Goal: Browse casually: Explore the website without a specific task or goal

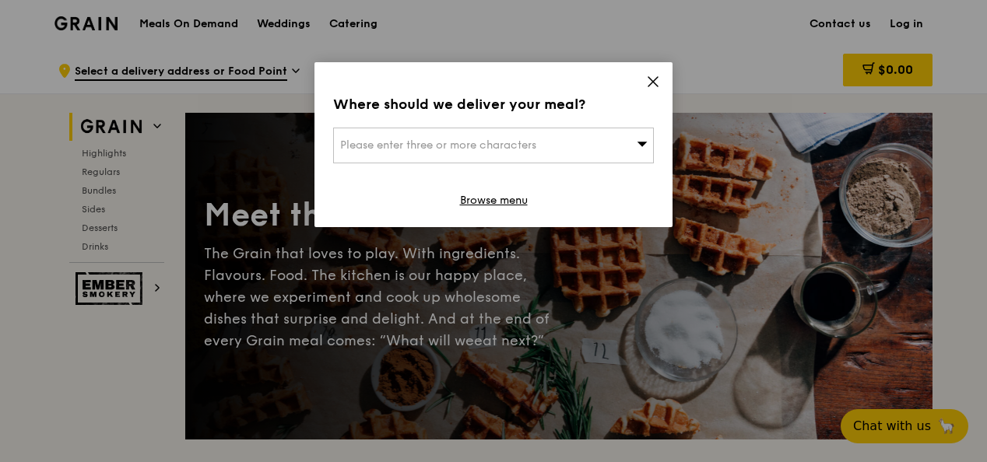
click at [648, 83] on icon at bounding box center [653, 82] width 14 height 14
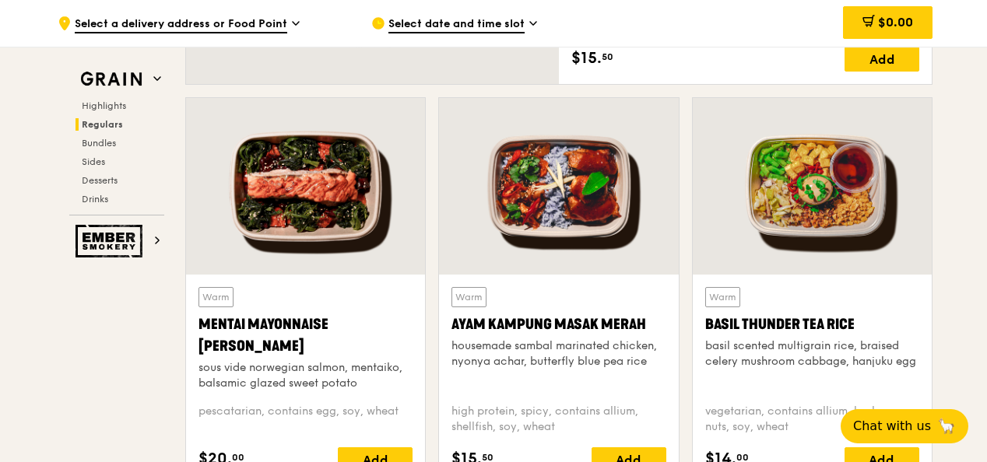
scroll to position [1324, 0]
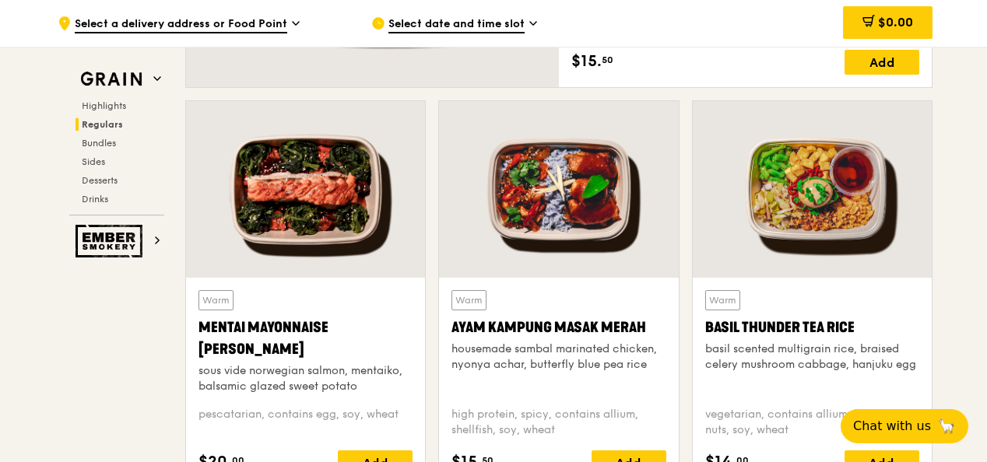
click at [310, 174] on div at bounding box center [305, 189] width 239 height 177
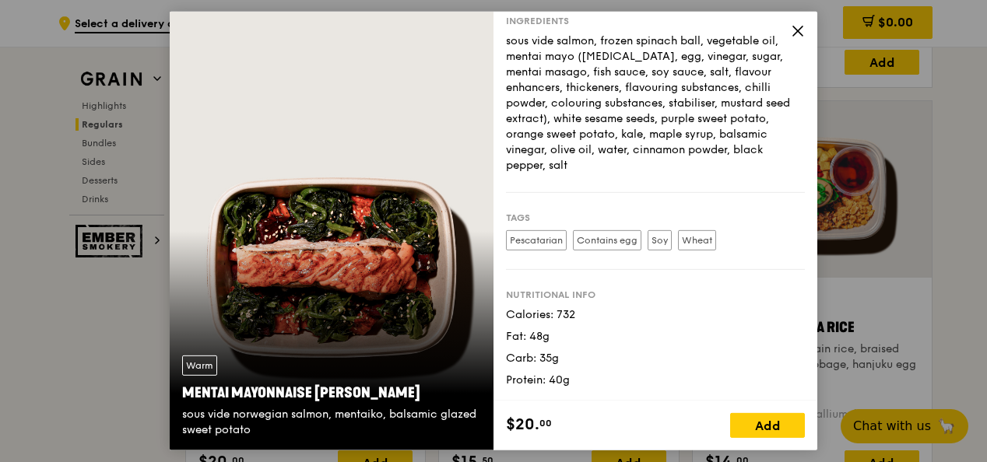
click at [793, 26] on icon at bounding box center [798, 31] width 14 height 14
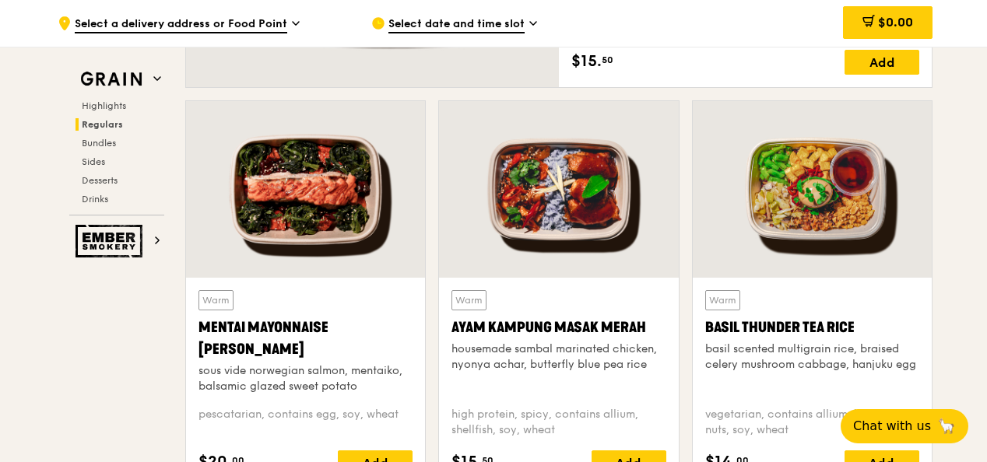
click at [789, 165] on div at bounding box center [812, 189] width 239 height 177
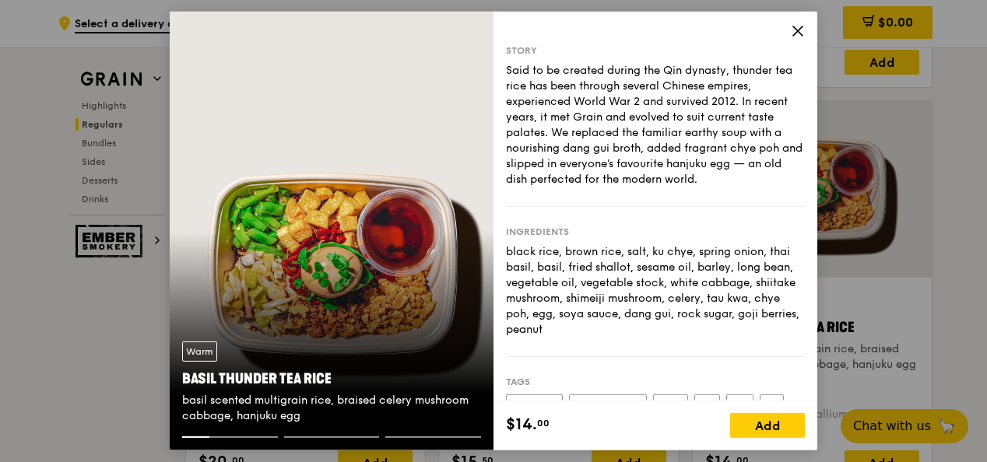
scroll to position [190, 0]
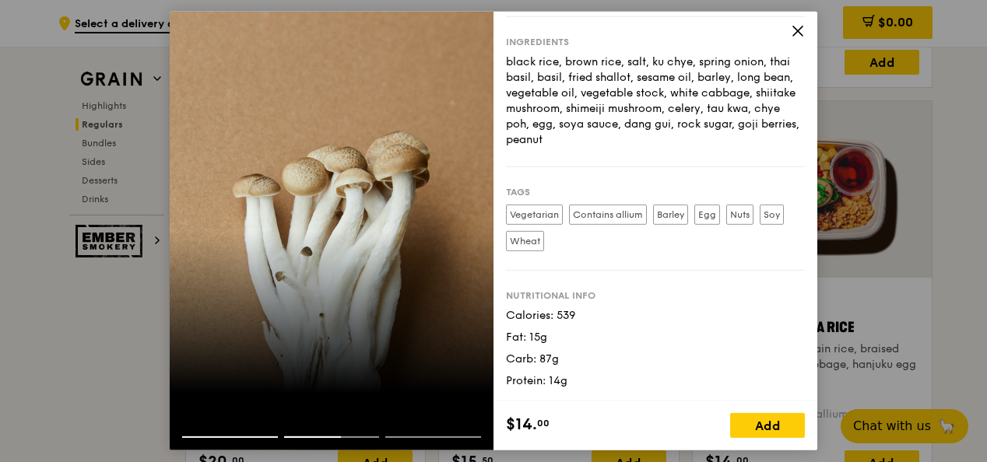
click at [797, 29] on icon at bounding box center [797, 30] width 9 height 9
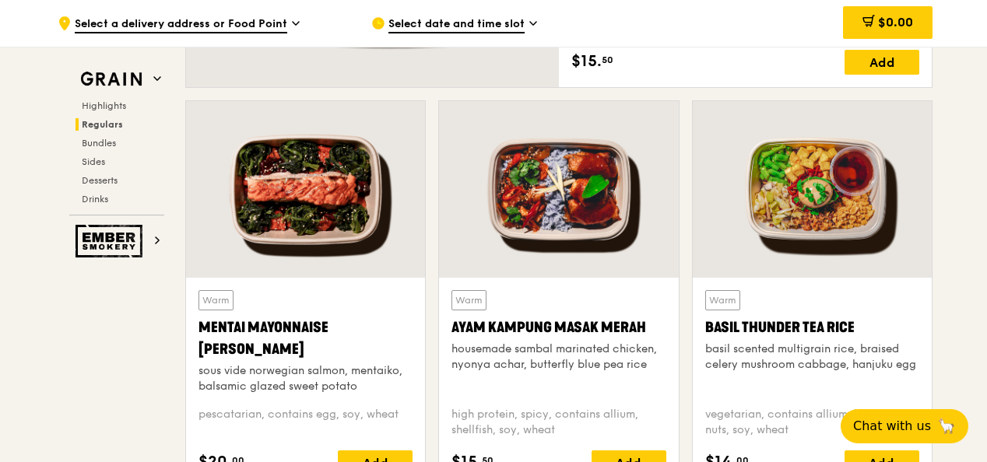
click at [319, 168] on div at bounding box center [305, 189] width 239 height 177
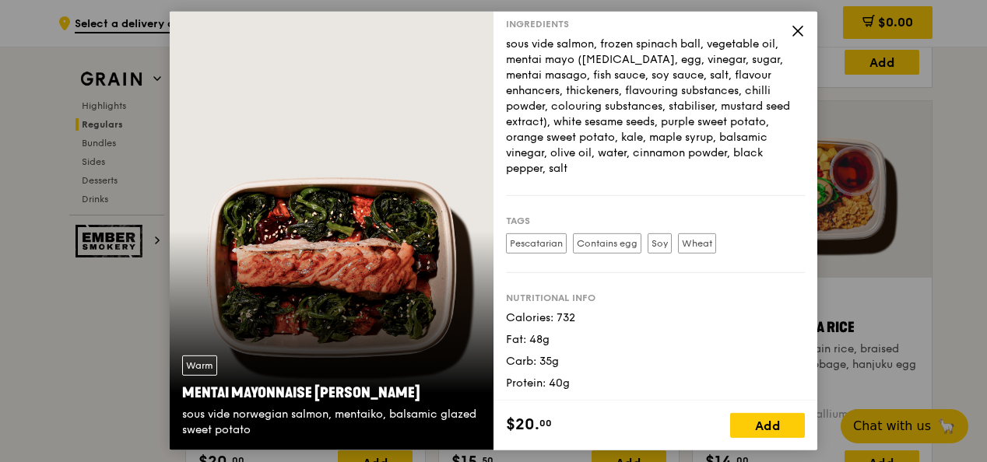
scroll to position [195, 0]
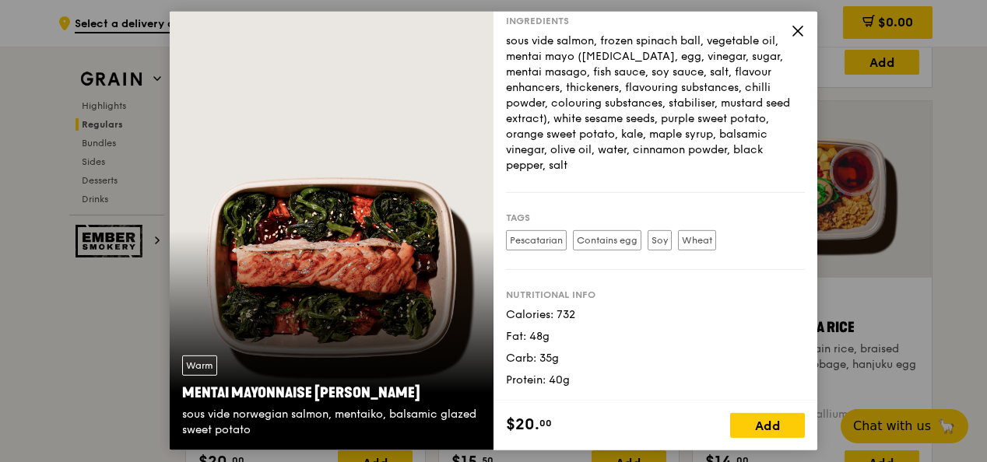
click at [798, 29] on icon at bounding box center [798, 31] width 14 height 14
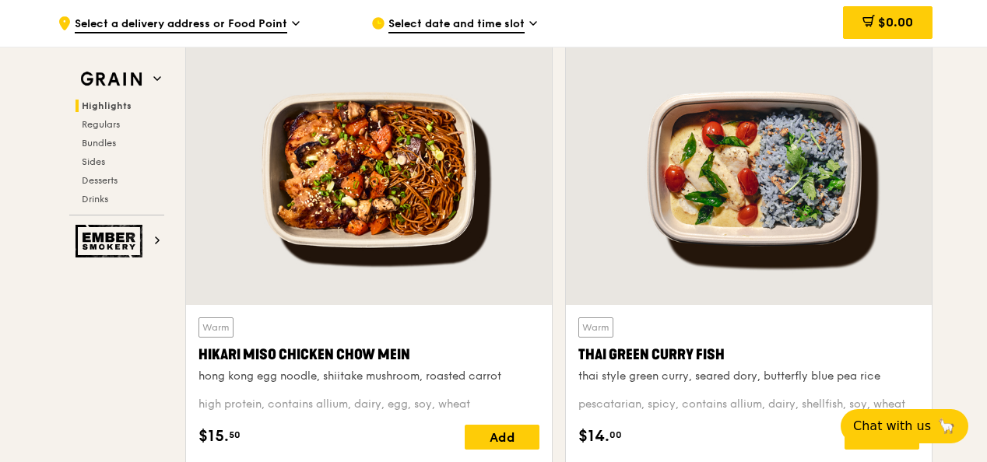
scroll to position [545, 0]
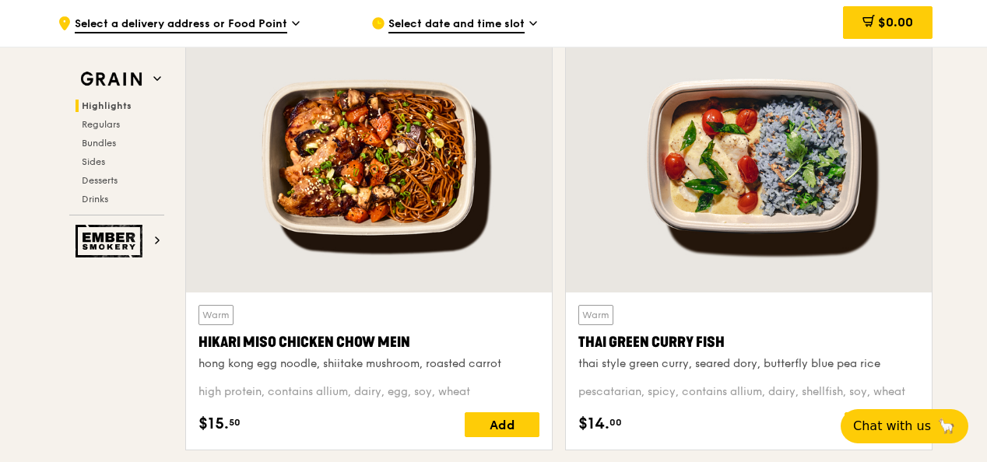
click at [438, 117] on div at bounding box center [369, 158] width 366 height 270
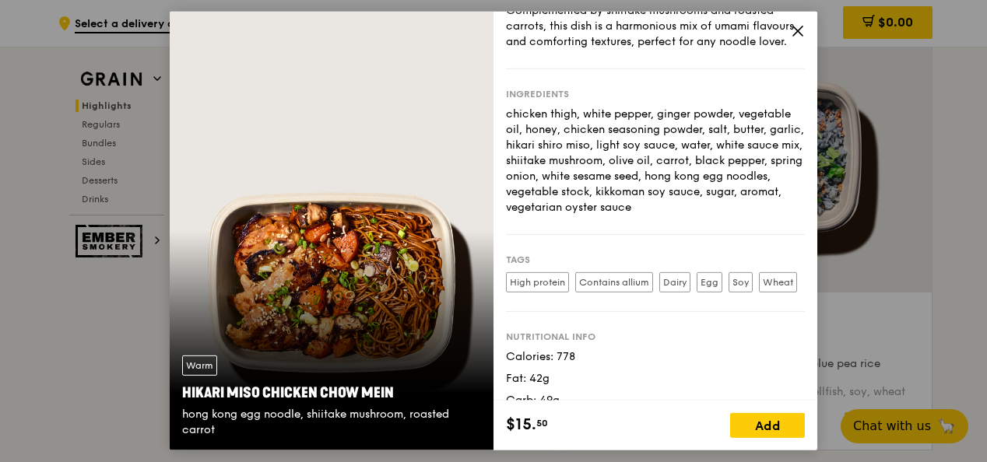
scroll to position [190, 0]
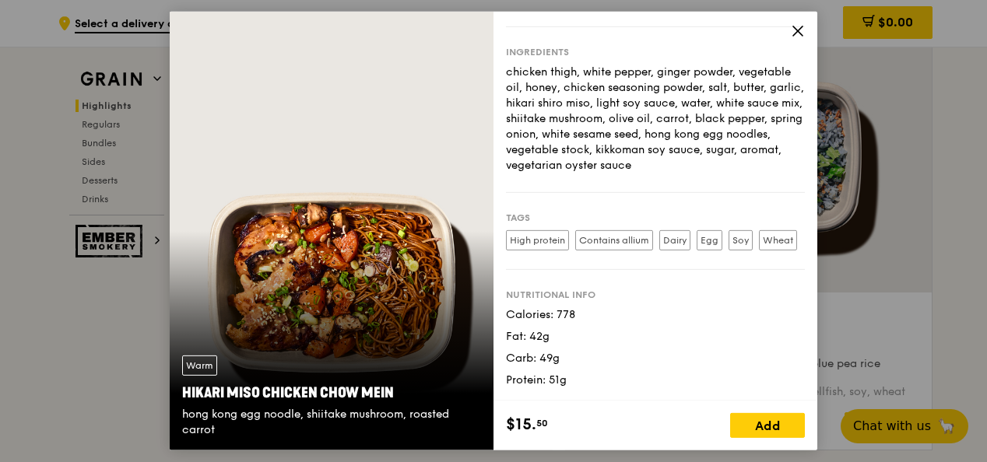
click at [801, 25] on icon at bounding box center [798, 31] width 14 height 14
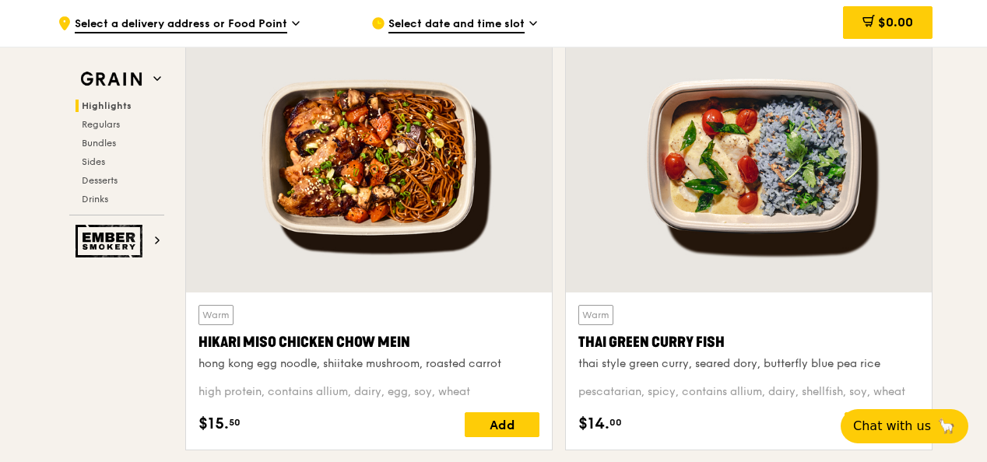
click at [780, 152] on div at bounding box center [749, 158] width 366 height 270
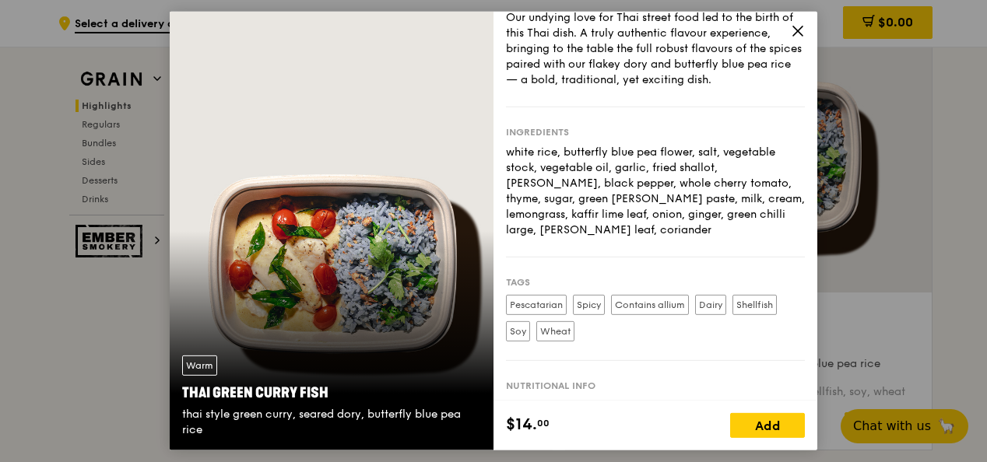
scroll to position [143, 0]
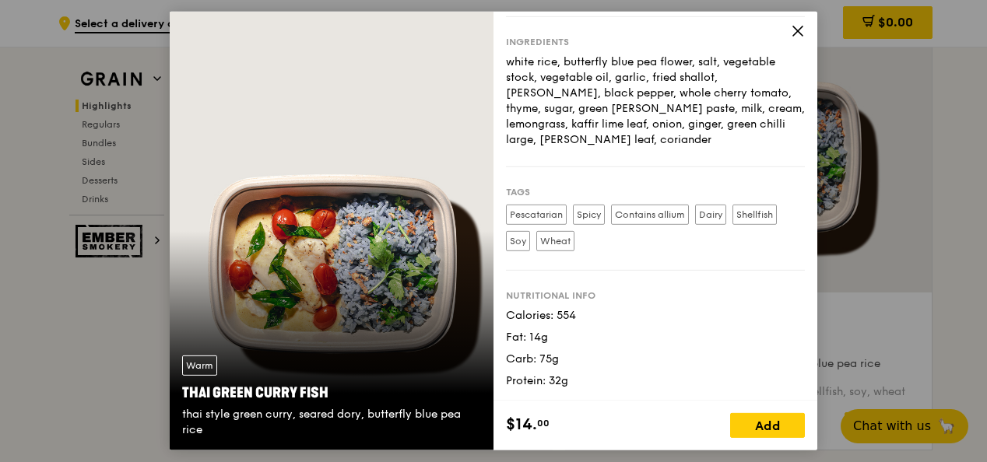
click at [796, 30] on icon at bounding box center [797, 30] width 9 height 9
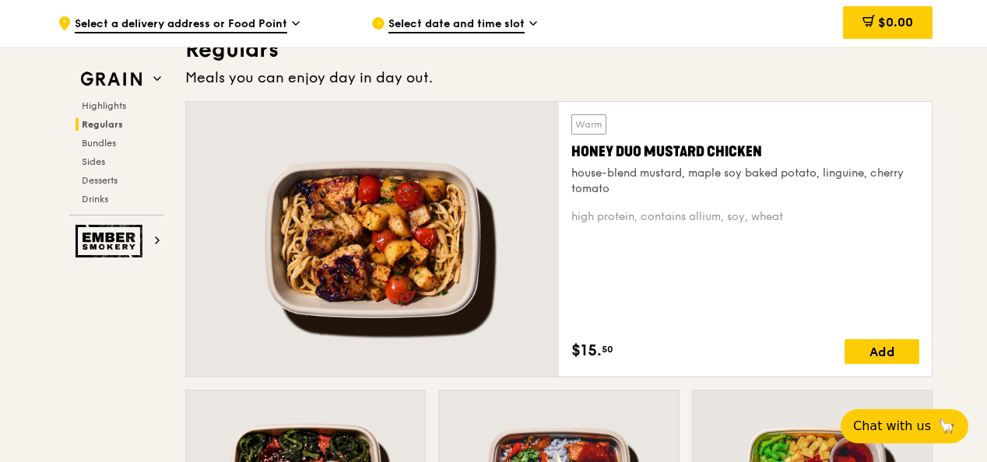
scroll to position [1013, 0]
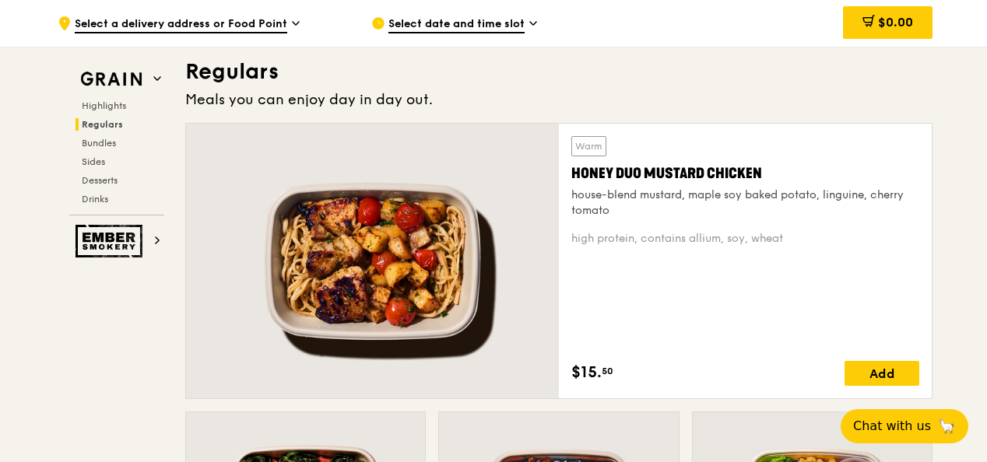
click at [736, 176] on div "Honey Duo Mustard Chicken" at bounding box center [745, 174] width 348 height 22
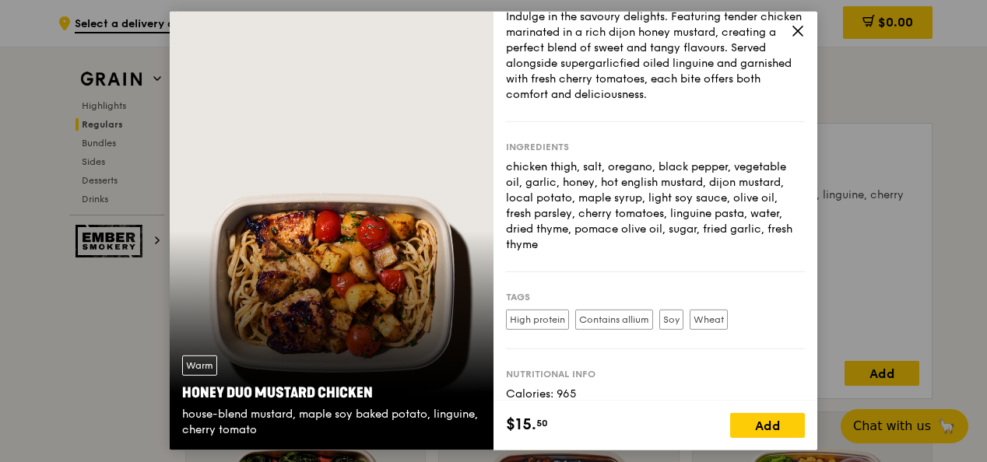
scroll to position [133, 0]
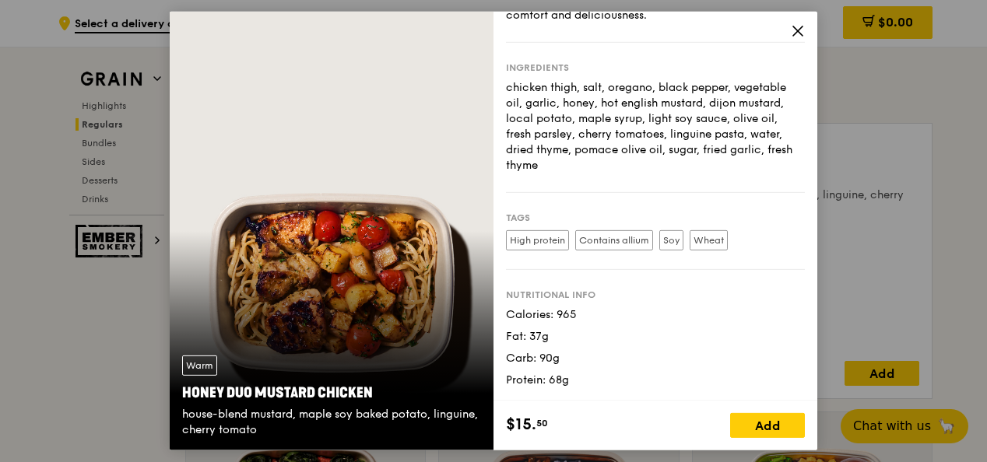
click at [797, 35] on icon at bounding box center [798, 31] width 14 height 14
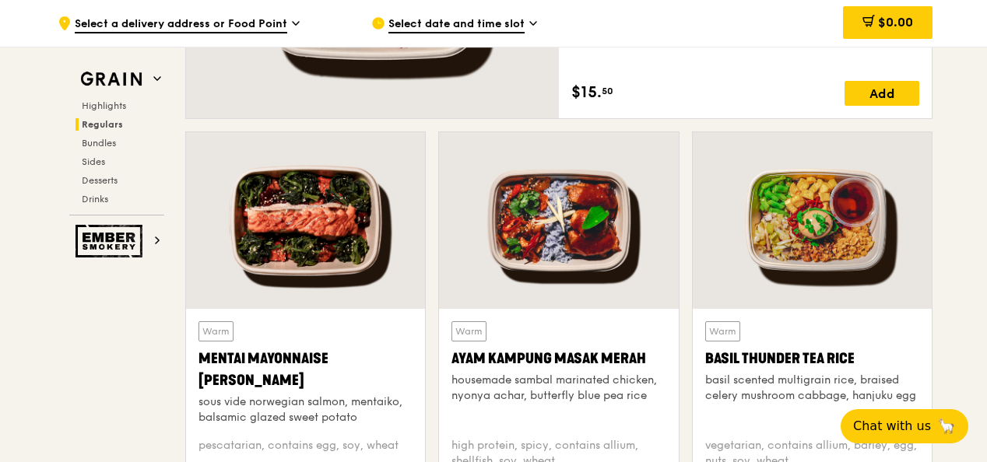
scroll to position [1324, 0]
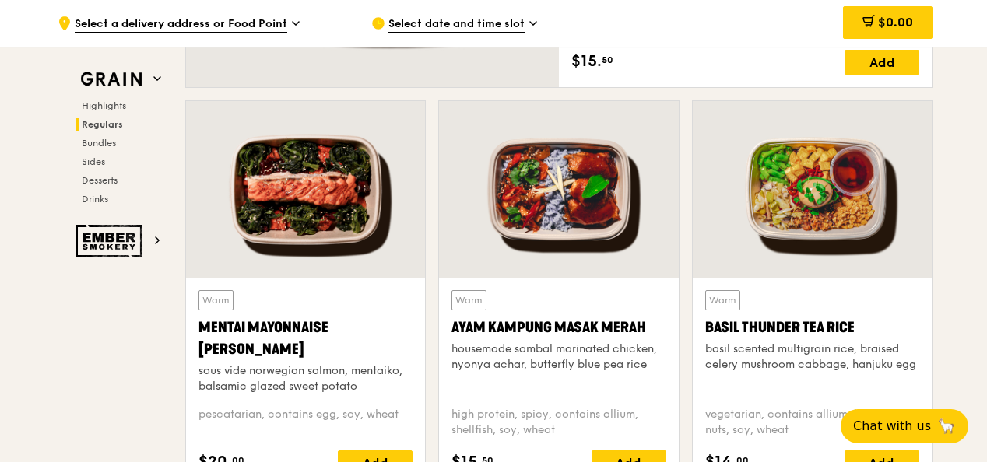
click at [577, 159] on div at bounding box center [558, 189] width 239 height 177
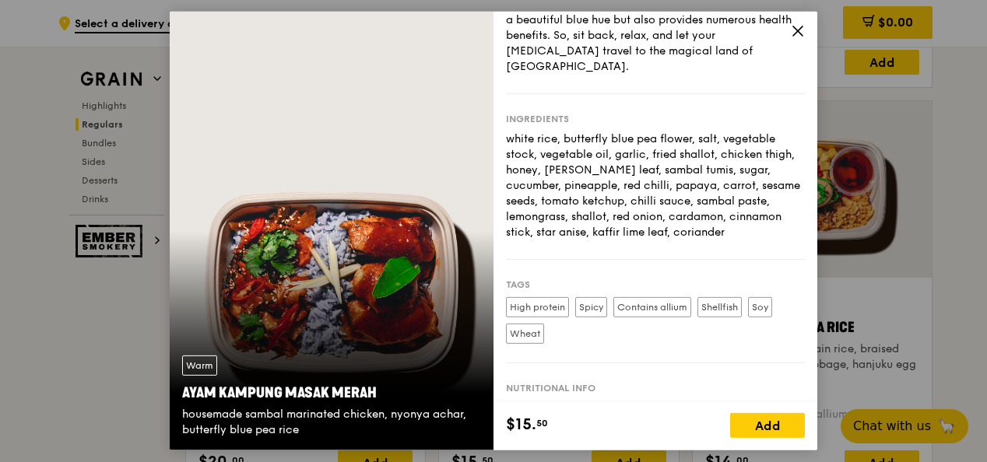
scroll to position [174, 0]
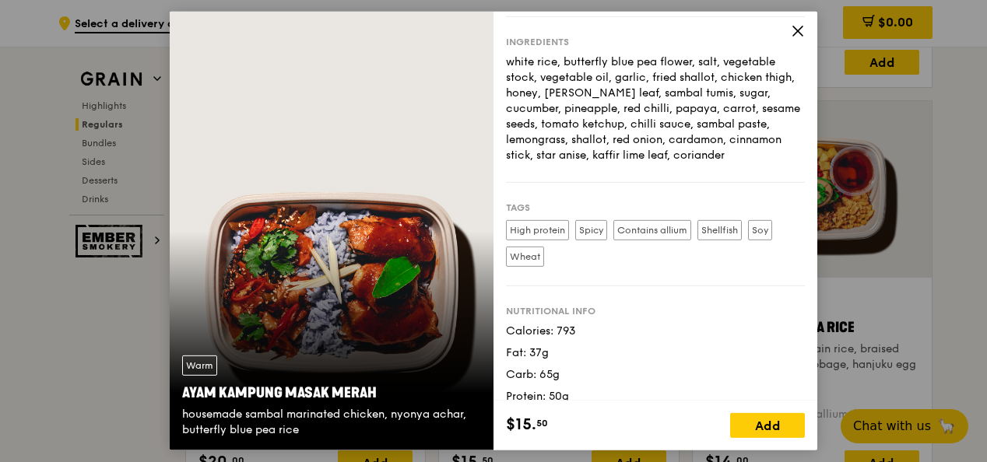
click at [796, 33] on icon at bounding box center [798, 31] width 14 height 14
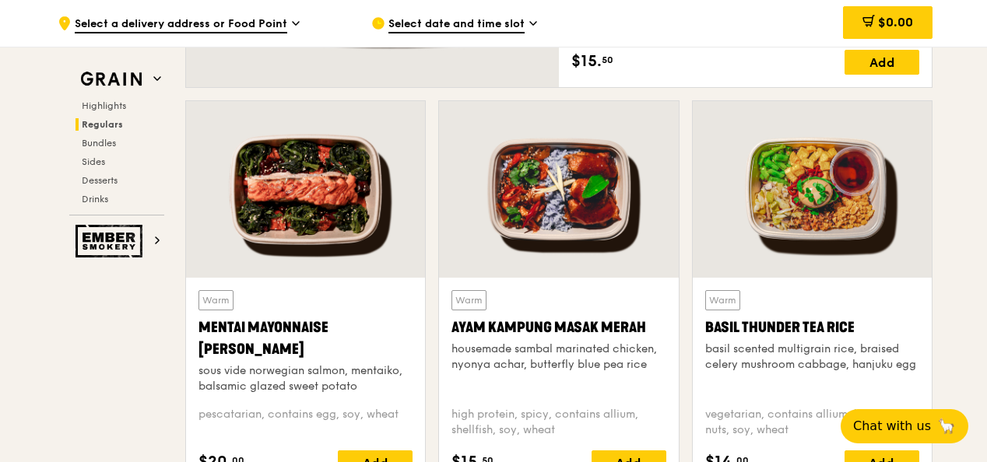
click at [796, 199] on div at bounding box center [812, 189] width 239 height 177
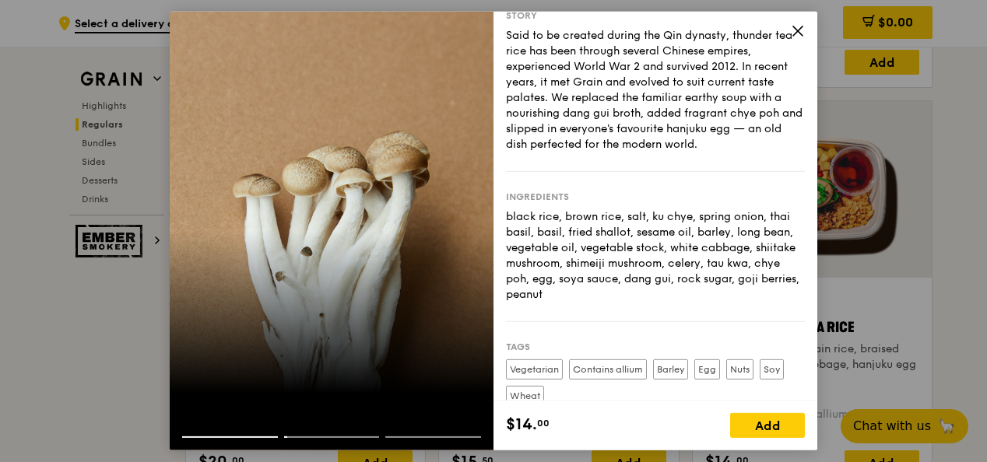
scroll to position [33, 0]
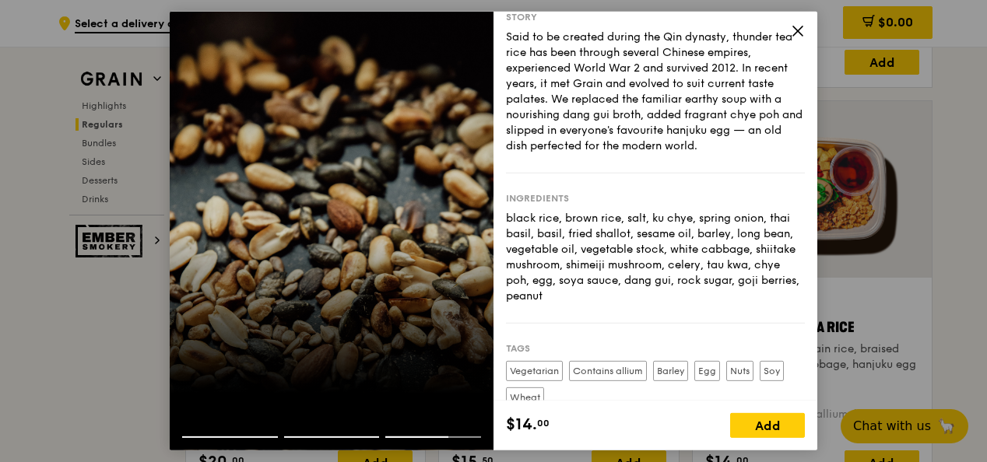
click at [791, 26] on icon at bounding box center [798, 31] width 14 height 14
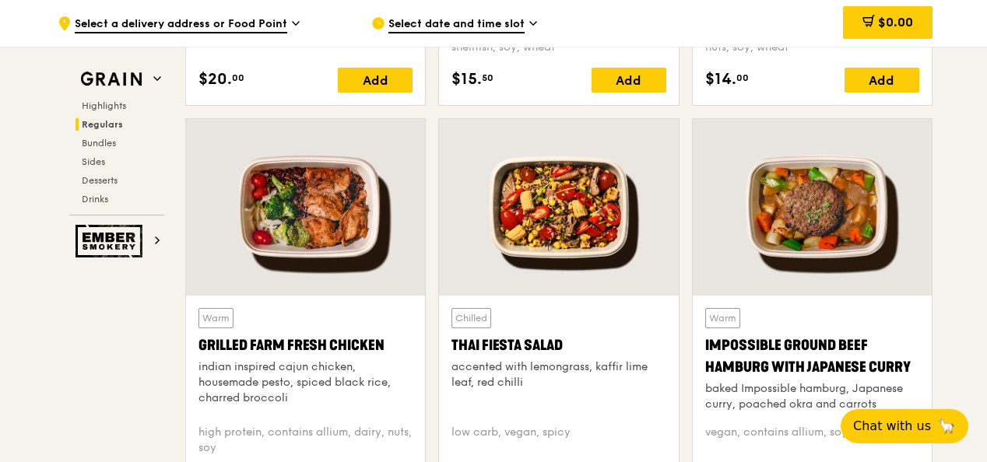
scroll to position [1714, 0]
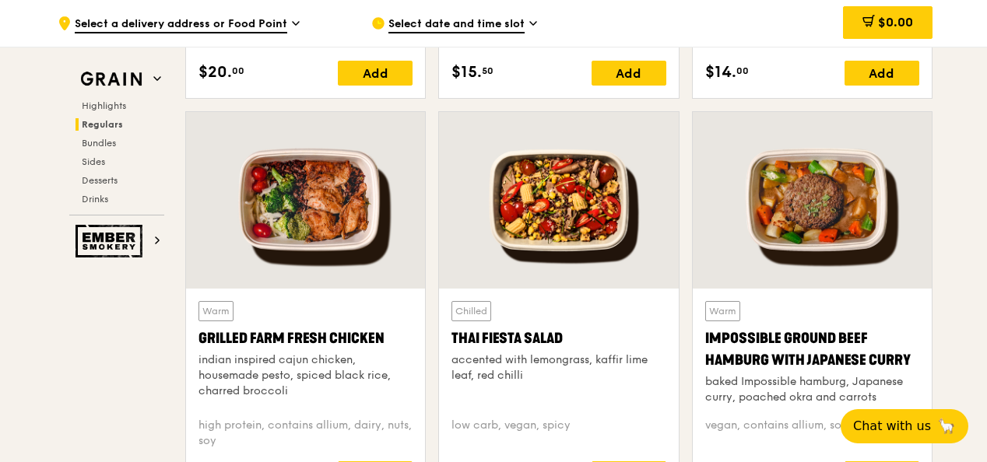
click at [349, 210] on div at bounding box center [305, 200] width 239 height 177
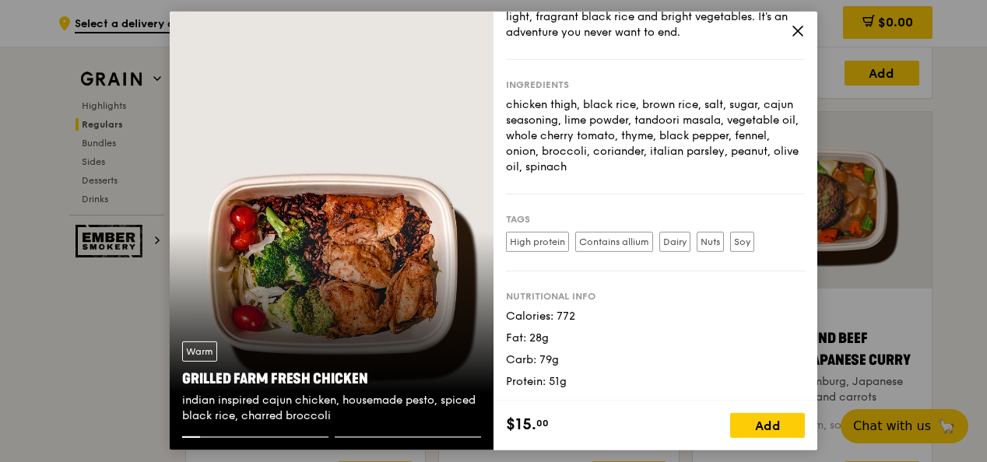
scroll to position [133, 0]
click at [799, 26] on icon at bounding box center [798, 31] width 14 height 14
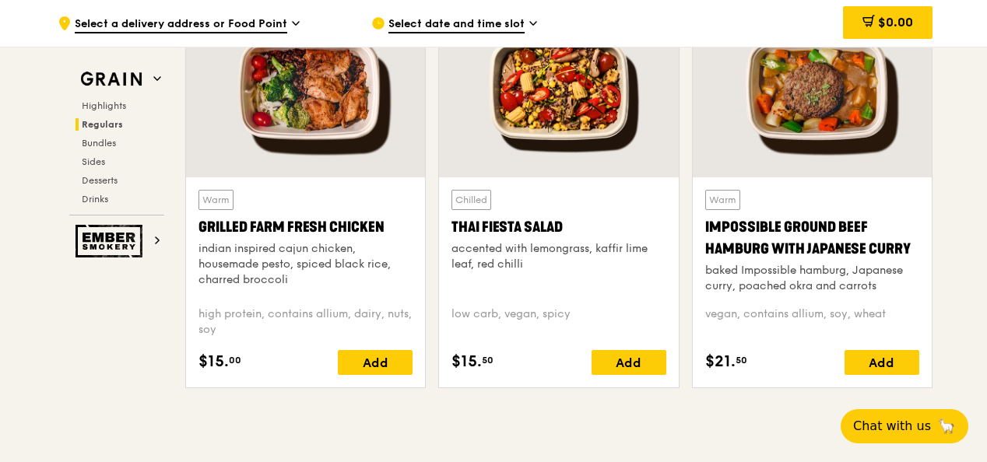
scroll to position [1792, 0]
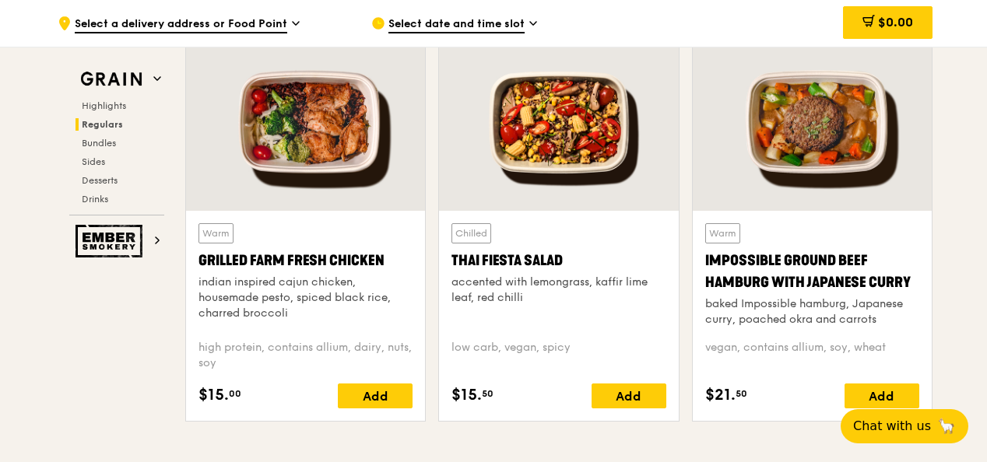
click at [597, 145] on div at bounding box center [558, 122] width 239 height 177
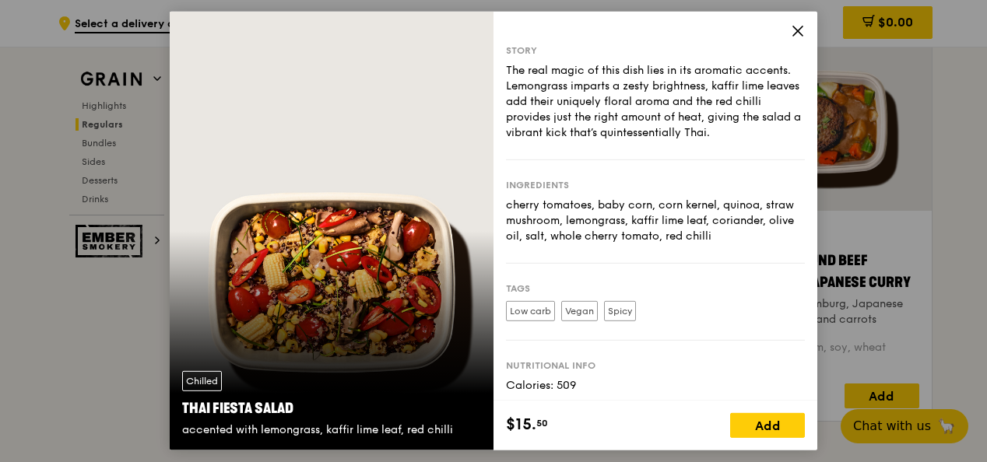
scroll to position [79, 0]
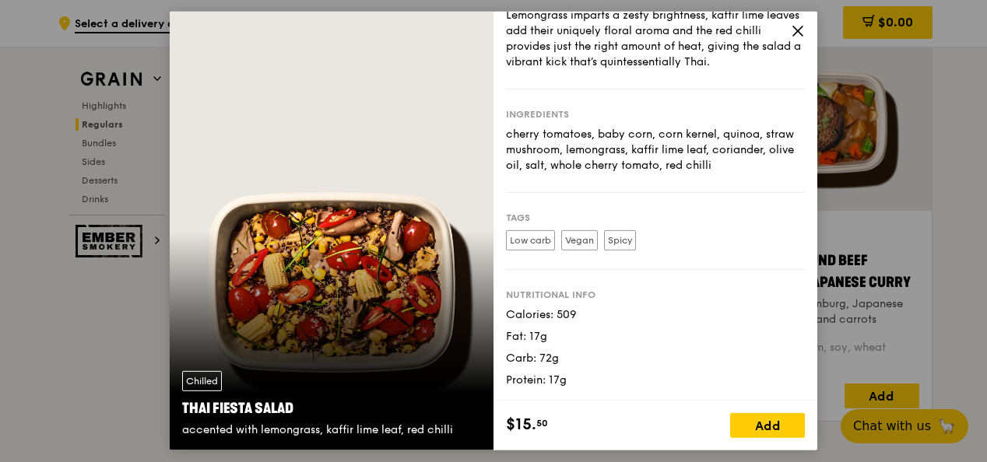
click at [794, 27] on icon at bounding box center [798, 31] width 14 height 14
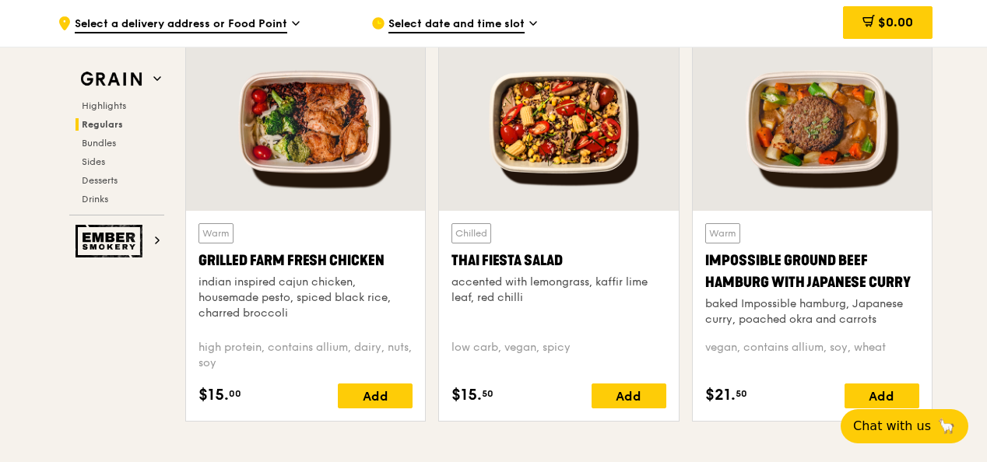
click at [819, 165] on div at bounding box center [812, 122] width 239 height 177
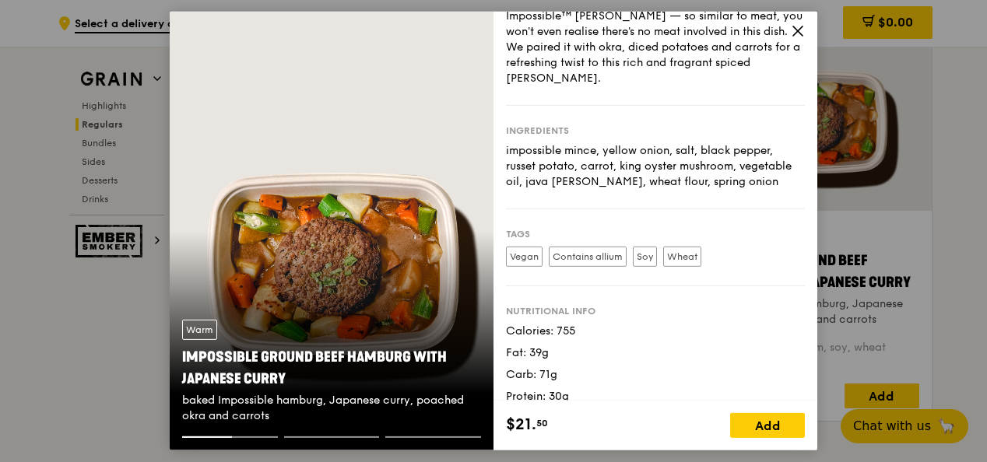
scroll to position [102, 0]
click at [802, 30] on icon at bounding box center [798, 31] width 14 height 14
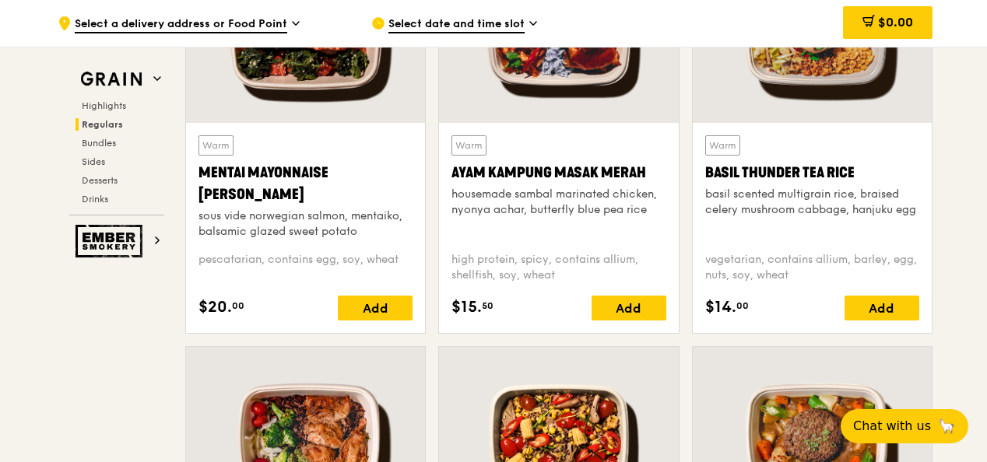
scroll to position [1324, 0]
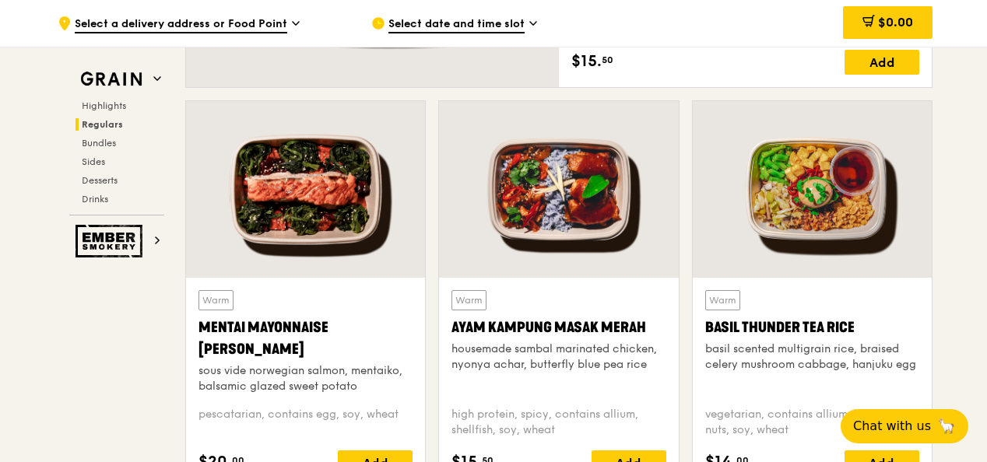
click at [308, 178] on div at bounding box center [305, 189] width 239 height 177
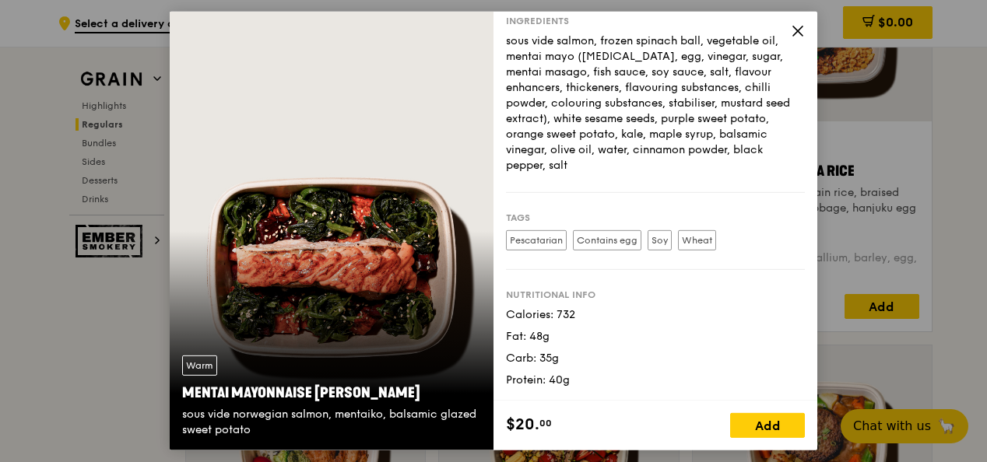
scroll to position [0, 0]
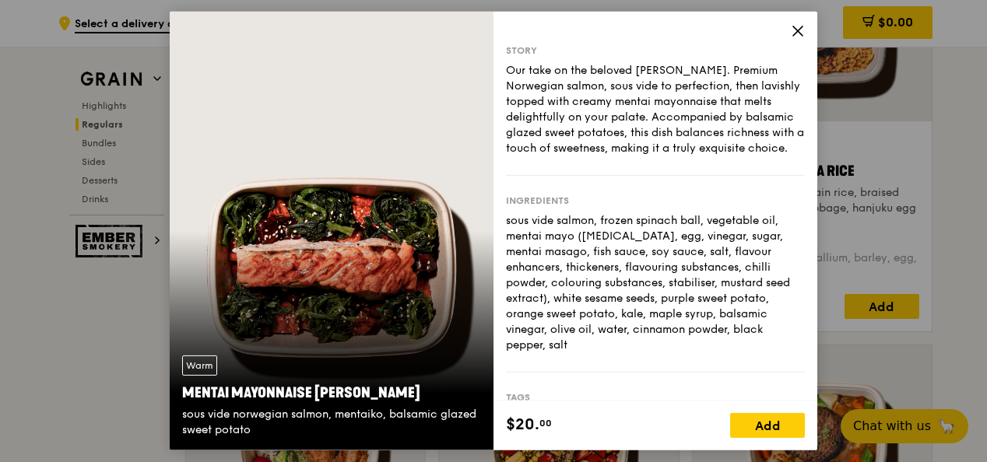
click at [800, 29] on icon at bounding box center [797, 30] width 9 height 9
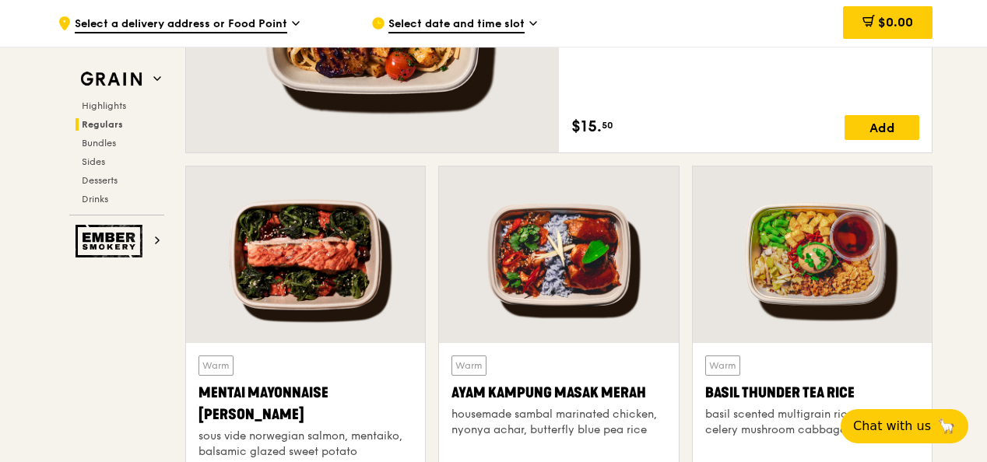
scroll to position [1402, 0]
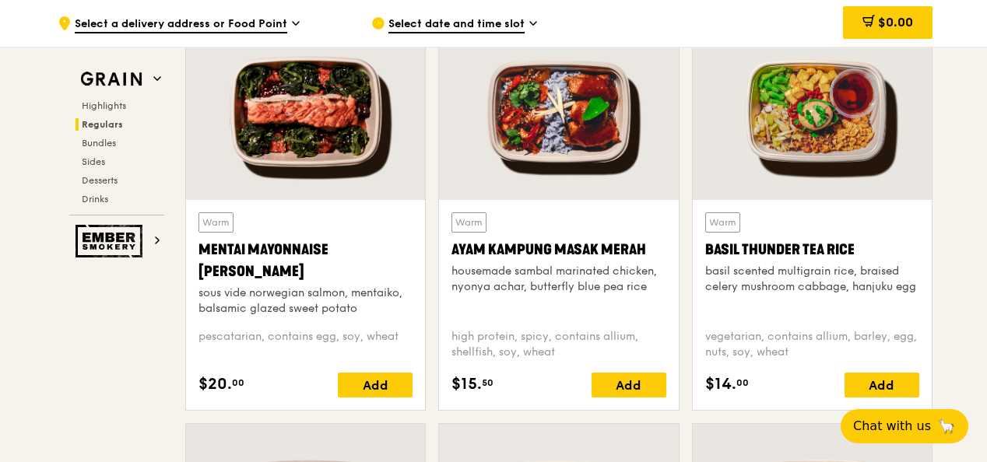
click at [545, 142] on div at bounding box center [558, 111] width 239 height 177
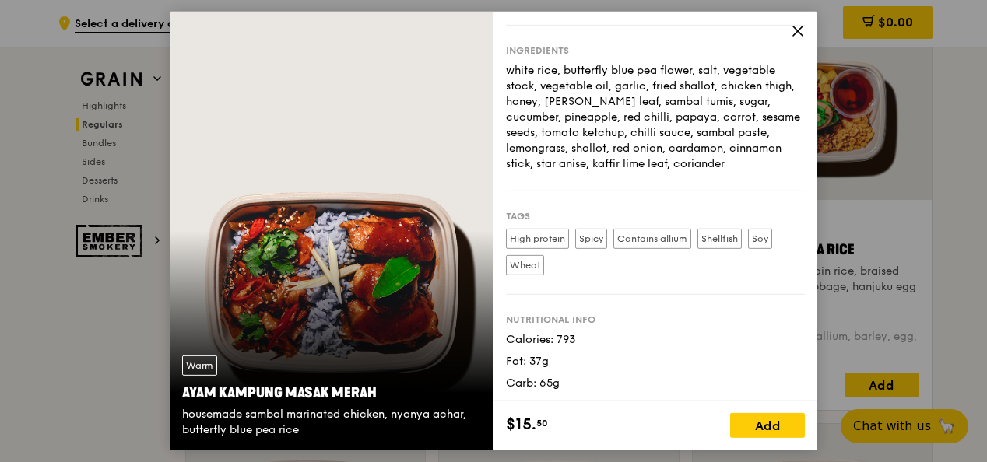
scroll to position [174, 0]
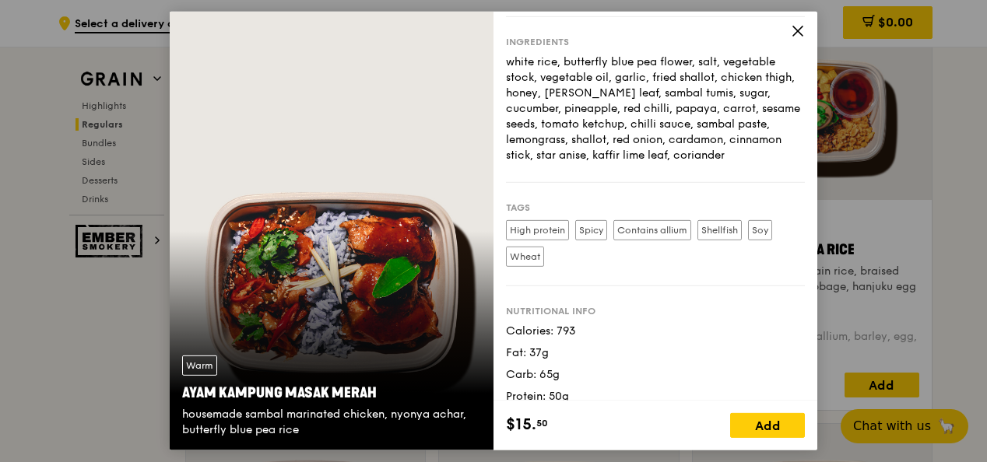
click at [796, 21] on div "Story A delightful combination of blue pea rice, spicy red-cooked chicken, and …" at bounding box center [656, 206] width 324 height 389
click at [796, 24] on icon at bounding box center [798, 31] width 14 height 14
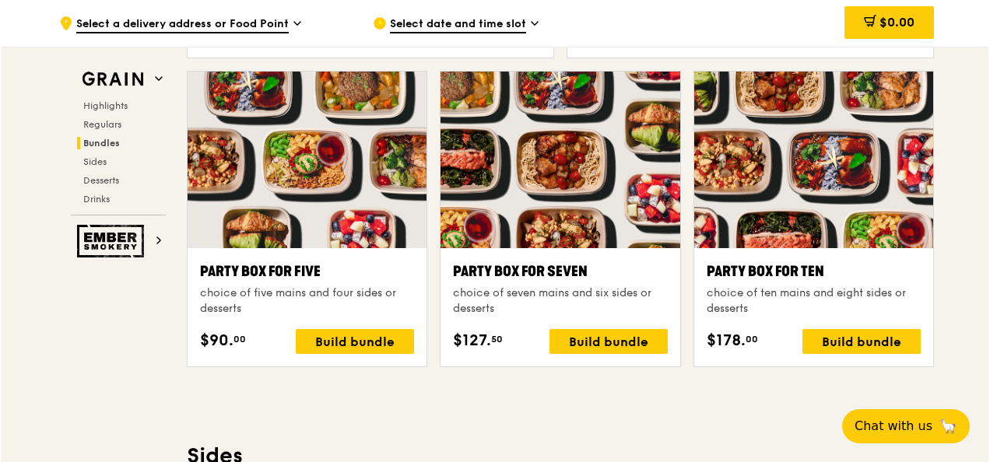
scroll to position [3039, 0]
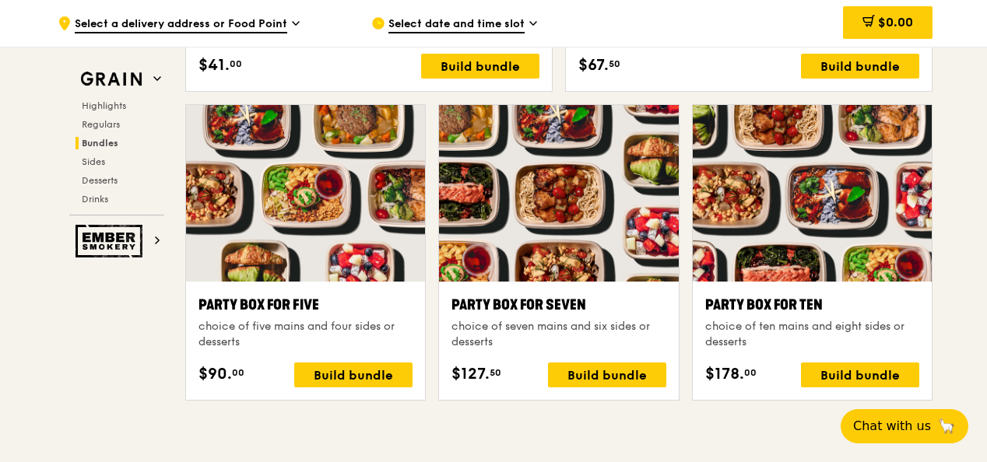
click at [805, 195] on div at bounding box center [812, 193] width 239 height 177
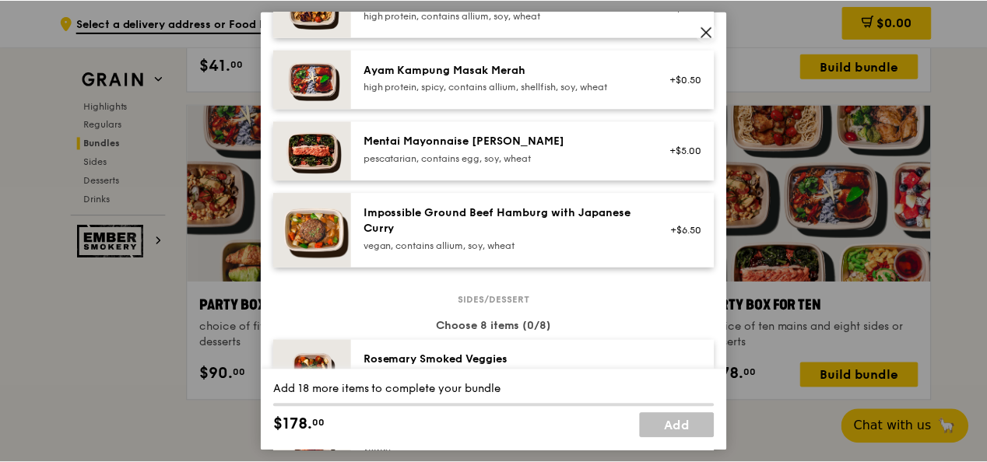
scroll to position [545, 0]
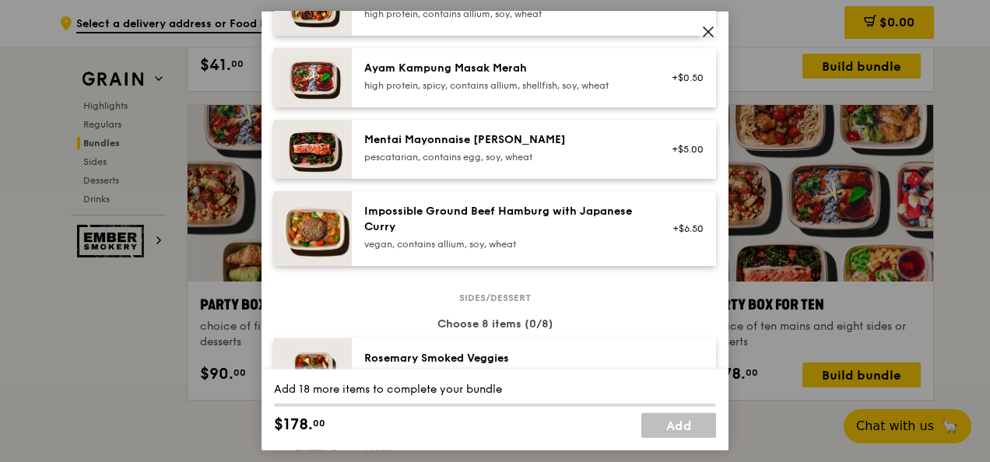
click at [707, 38] on icon at bounding box center [708, 32] width 14 height 14
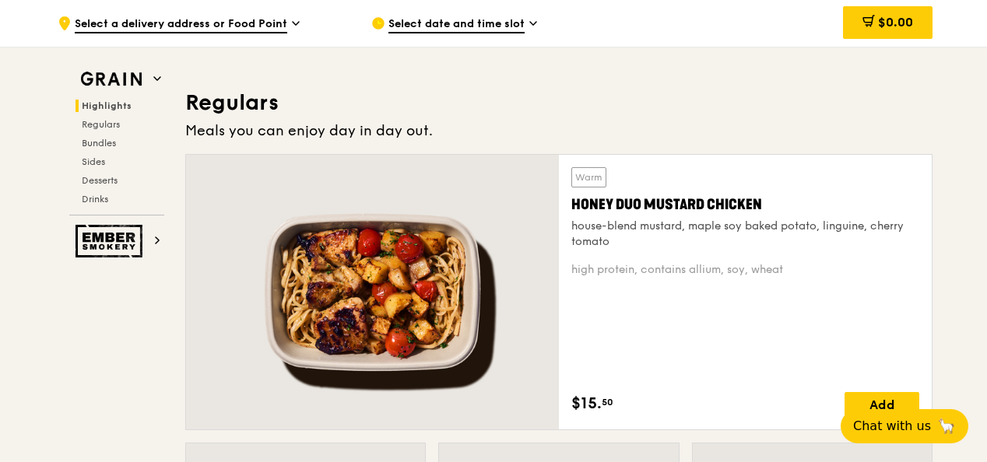
scroll to position [1013, 0]
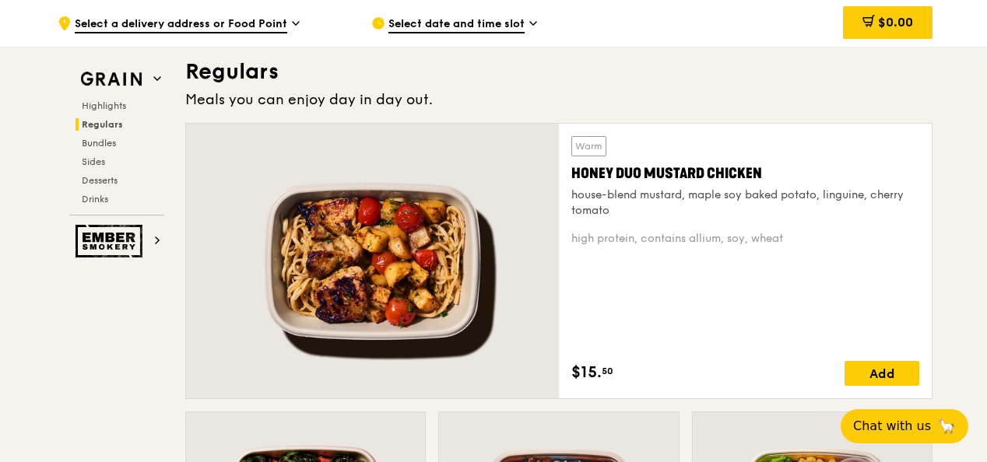
click at [654, 166] on div "Honey Duo Mustard Chicken" at bounding box center [745, 174] width 348 height 22
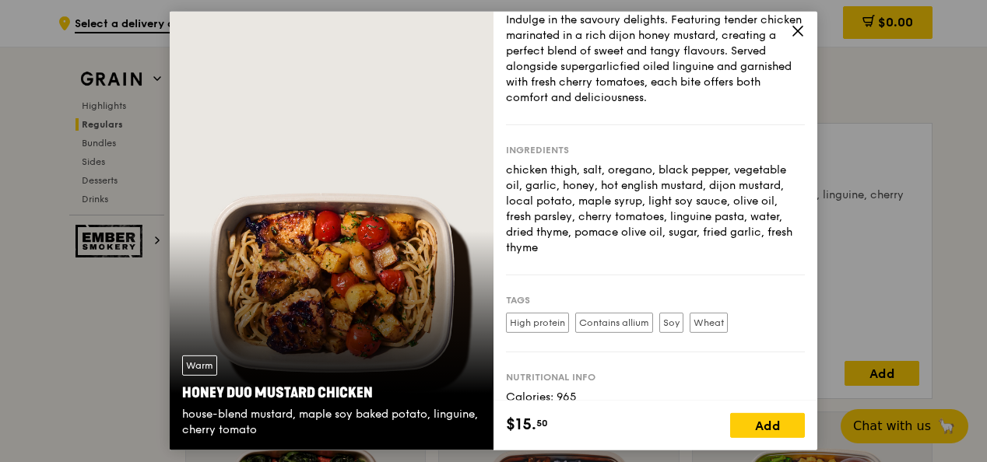
scroll to position [133, 0]
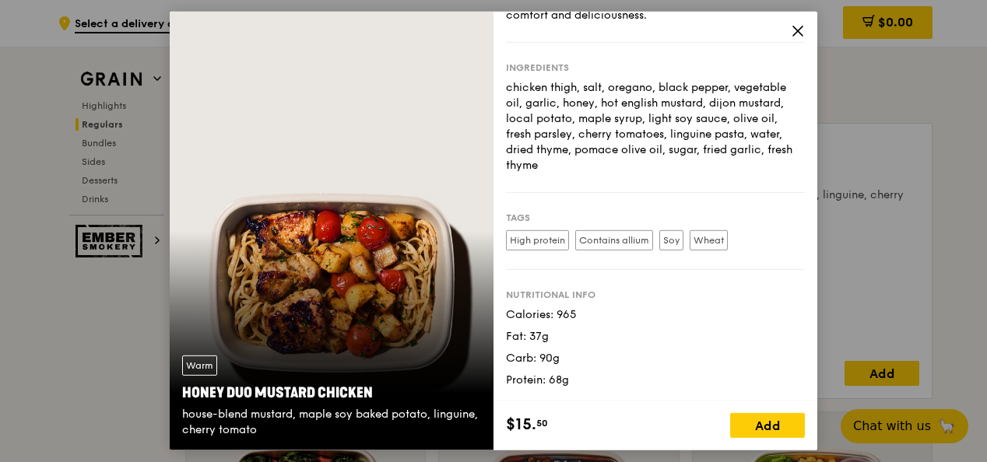
click at [796, 33] on icon at bounding box center [798, 31] width 14 height 14
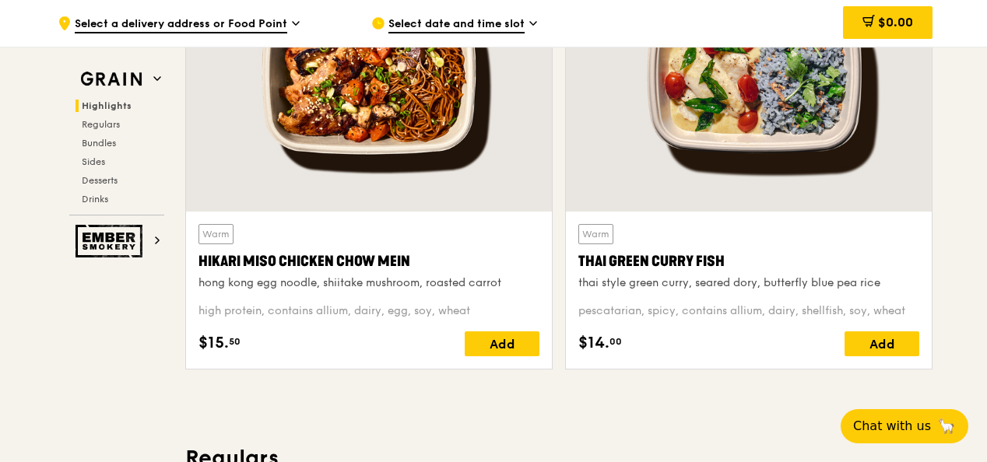
scroll to position [545, 0]
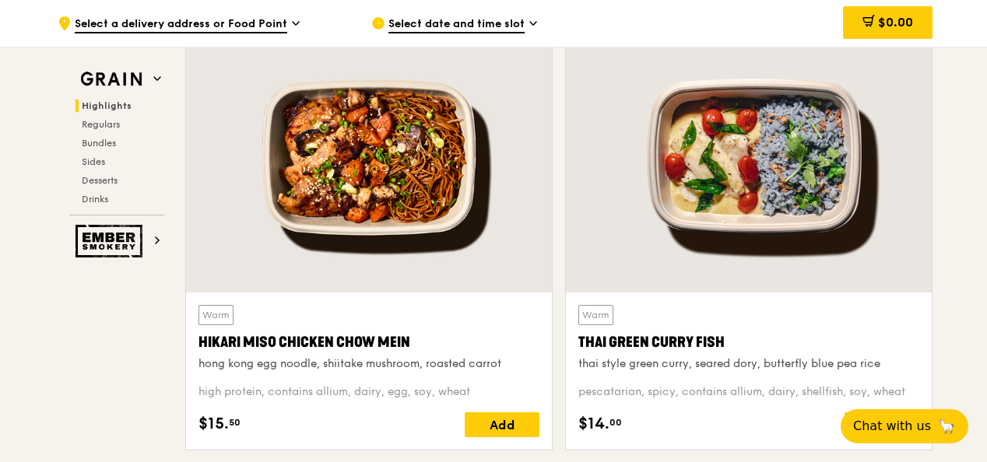
click at [423, 192] on div at bounding box center [369, 158] width 366 height 270
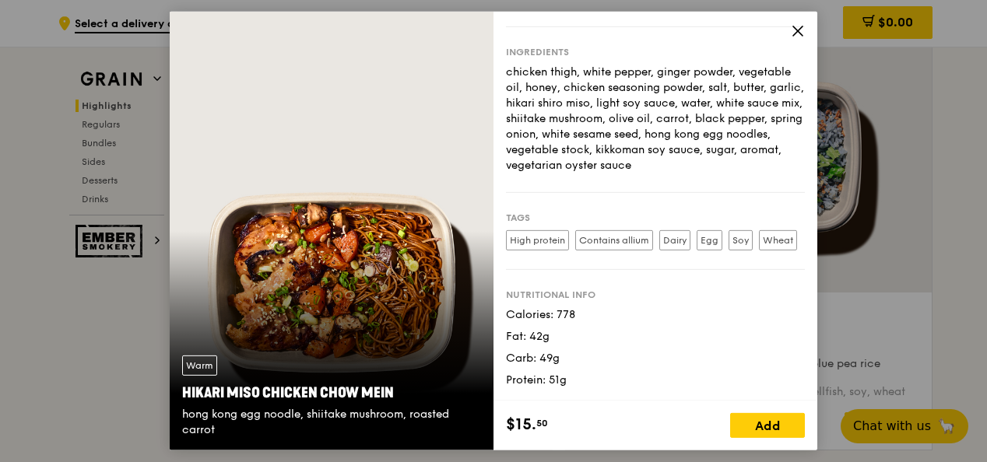
scroll to position [190, 0]
click at [797, 30] on icon at bounding box center [797, 30] width 9 height 9
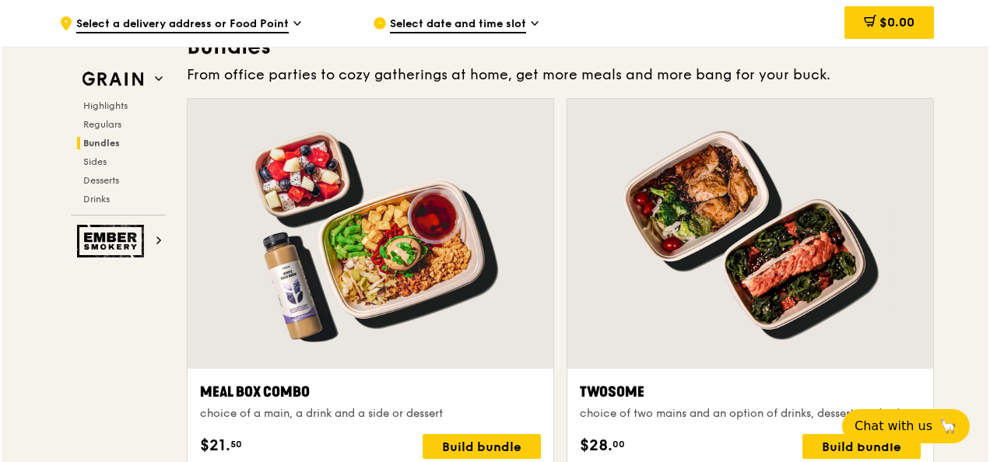
scroll to position [2351, 0]
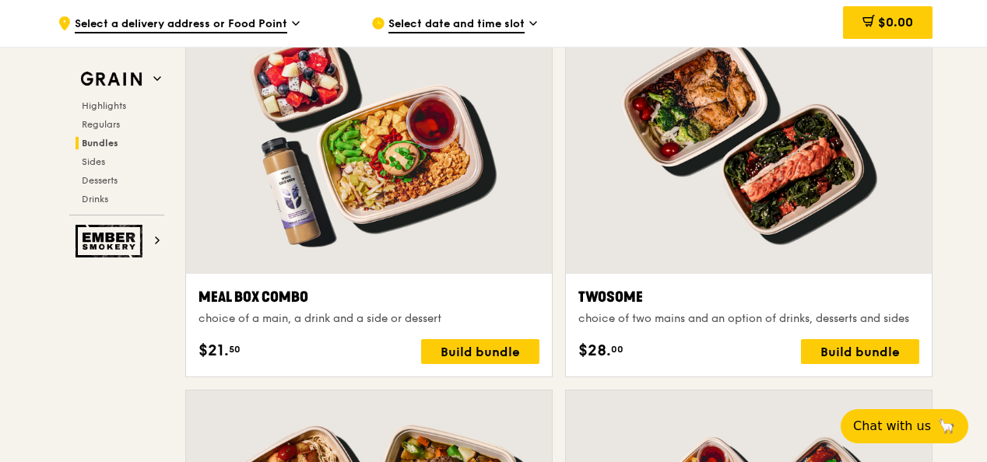
click at [441, 174] on div at bounding box center [369, 139] width 366 height 270
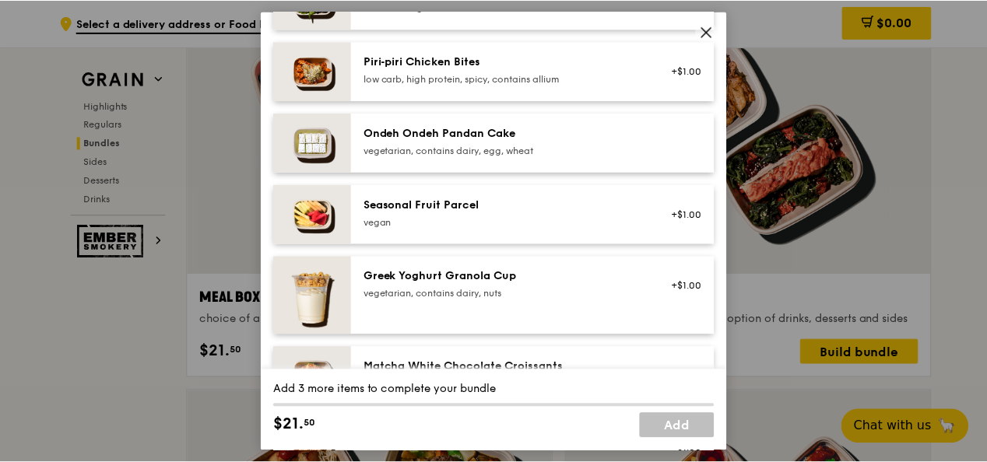
scroll to position [1109, 0]
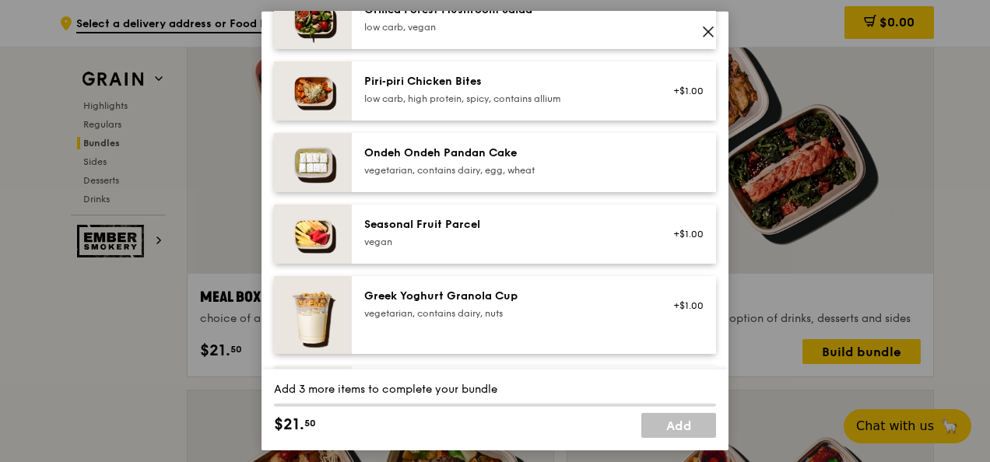
click at [702, 26] on icon at bounding box center [708, 32] width 14 height 14
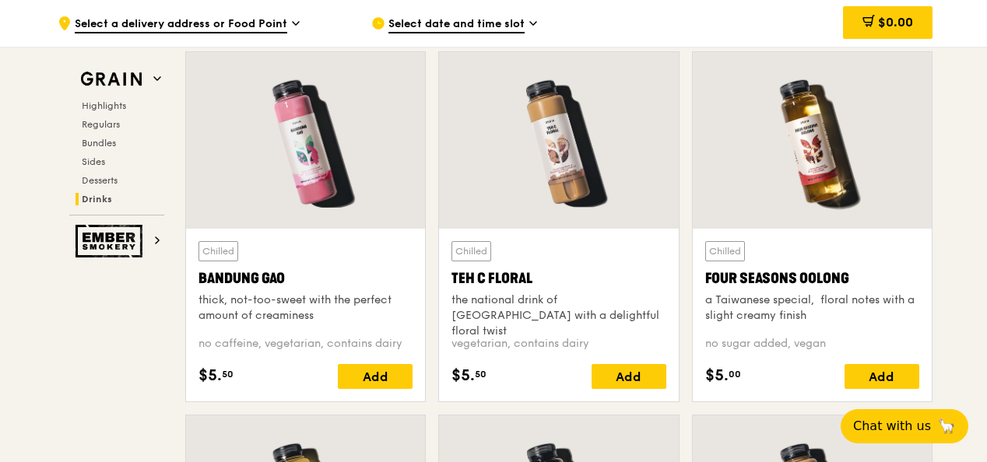
scroll to position [5468, 0]
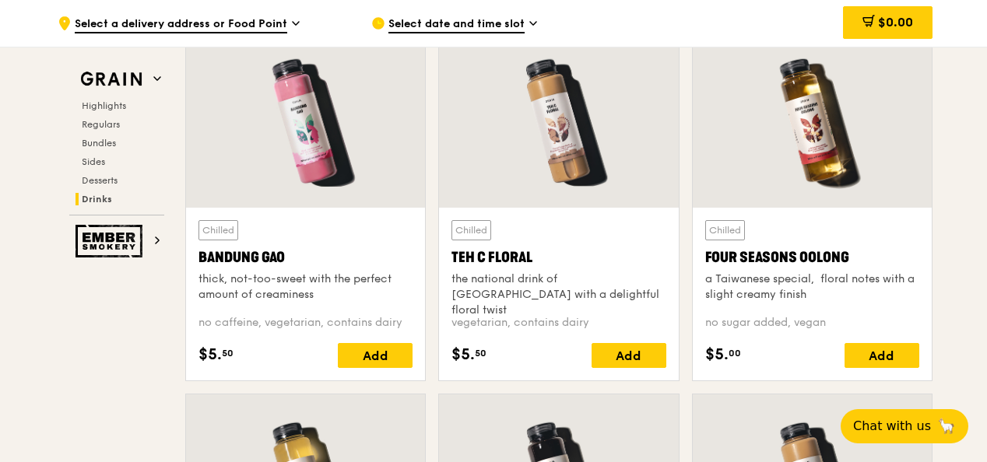
click at [769, 176] on div at bounding box center [812, 119] width 239 height 177
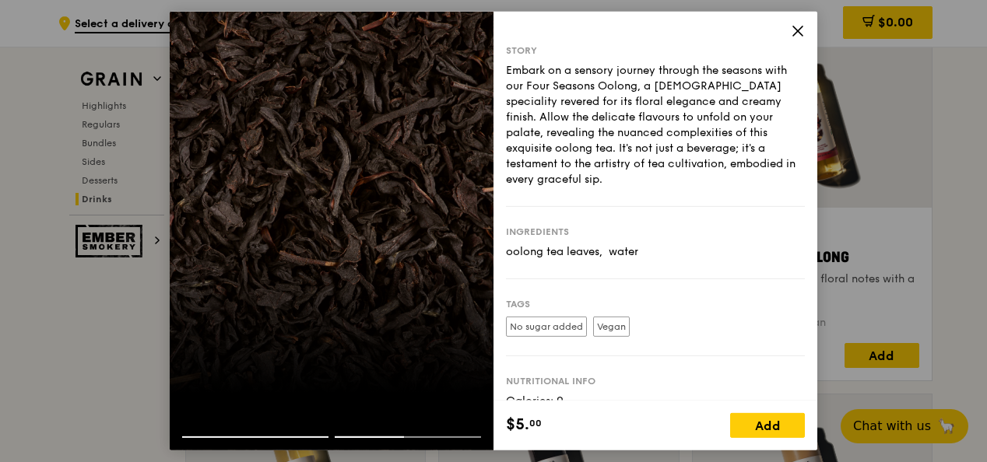
click at [795, 35] on icon at bounding box center [798, 31] width 14 height 14
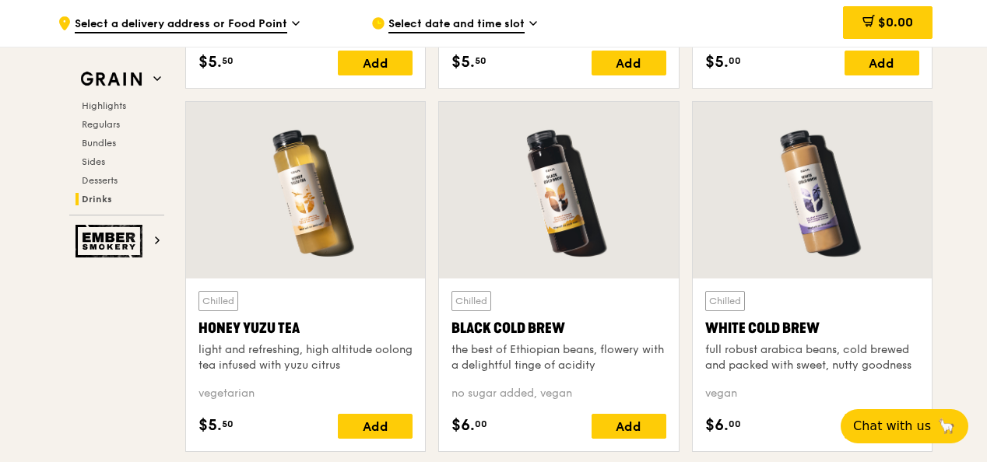
scroll to position [5781, 0]
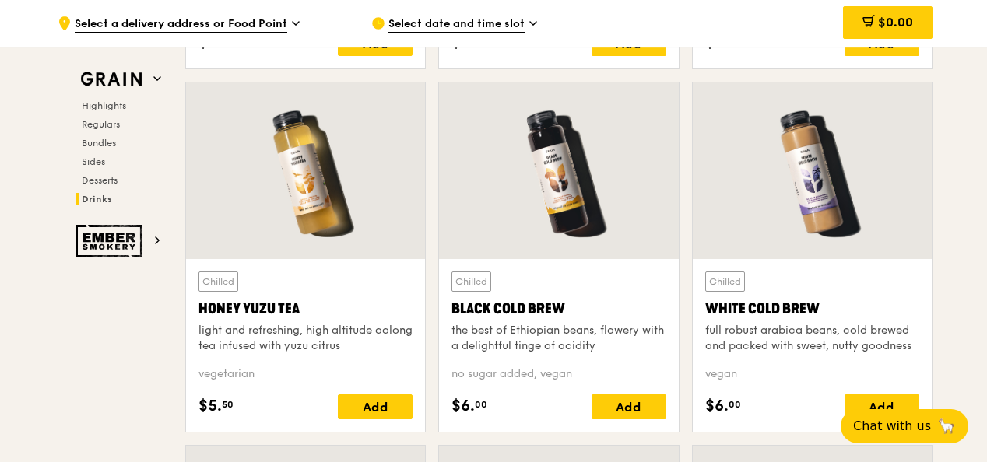
click at [301, 181] on div at bounding box center [305, 171] width 239 height 177
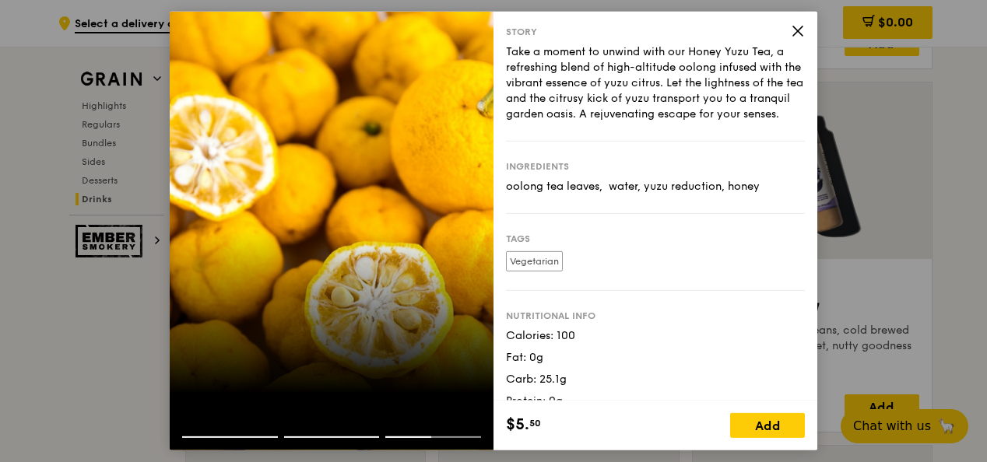
scroll to position [0, 0]
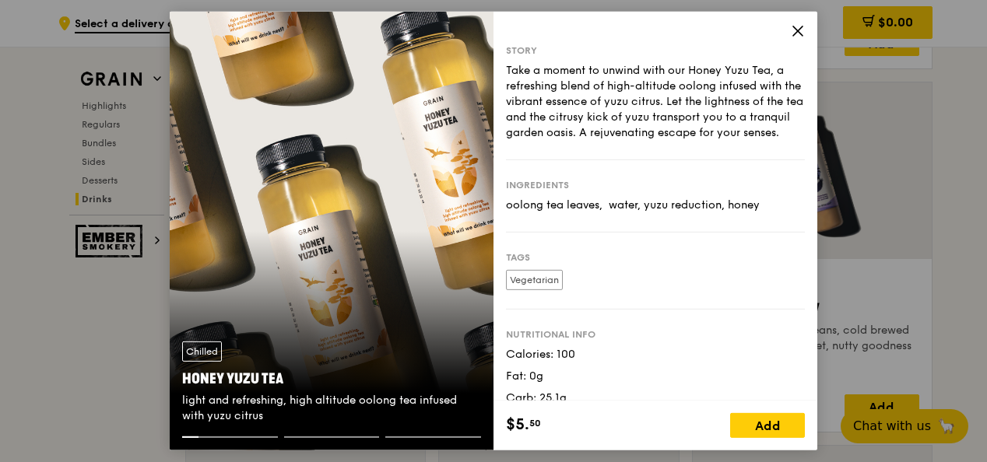
click at [796, 34] on icon at bounding box center [798, 31] width 14 height 14
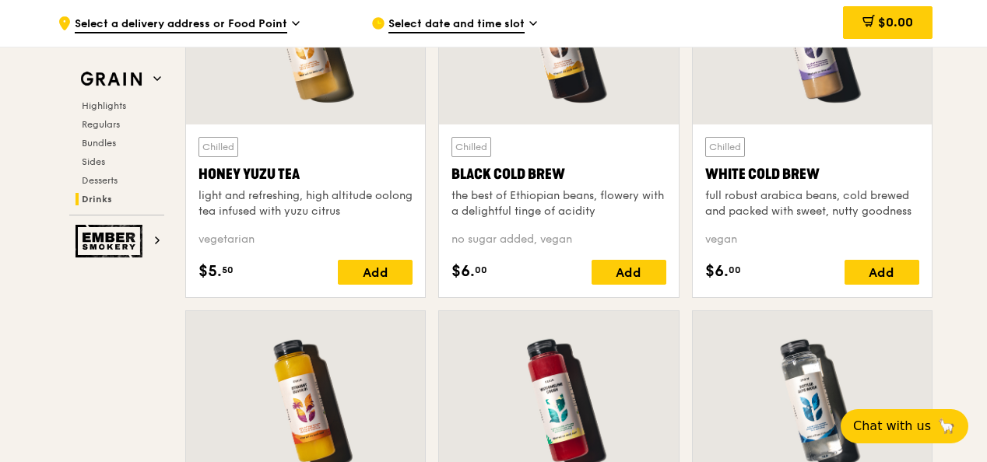
scroll to position [6170, 0]
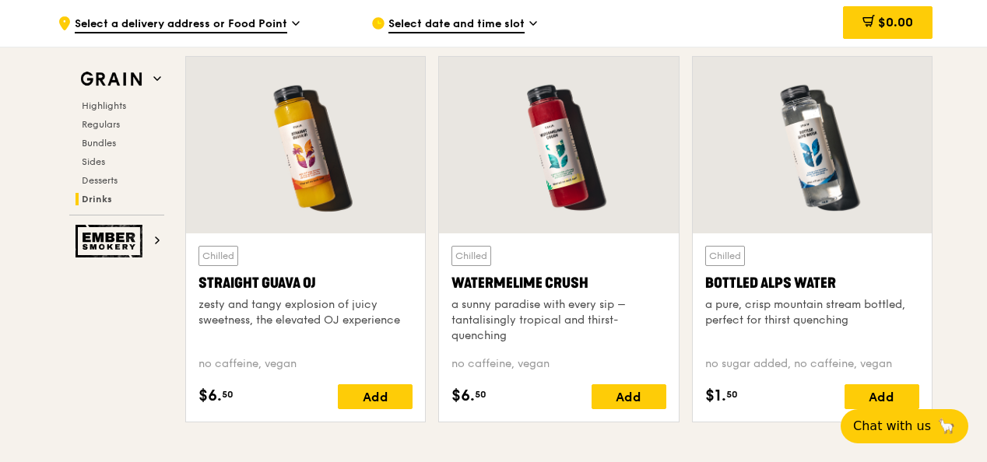
click at [571, 153] on div at bounding box center [558, 145] width 239 height 177
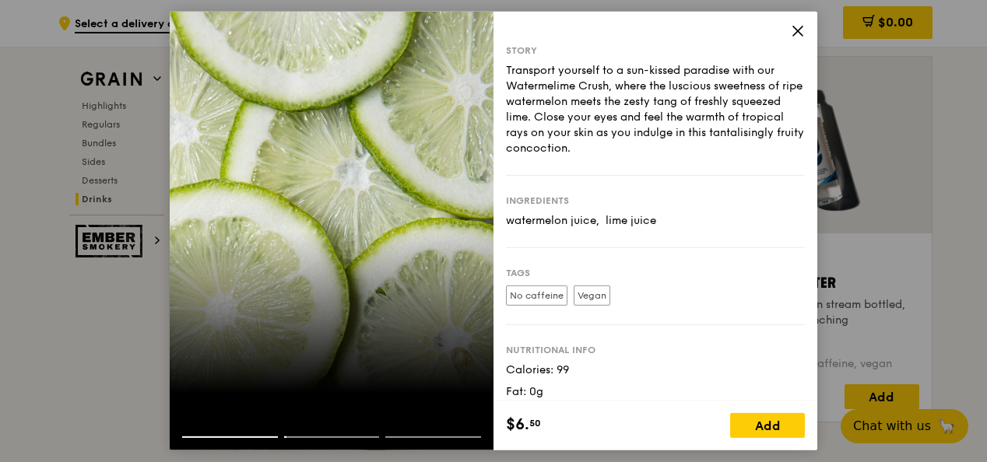
click at [797, 32] on icon at bounding box center [798, 31] width 14 height 14
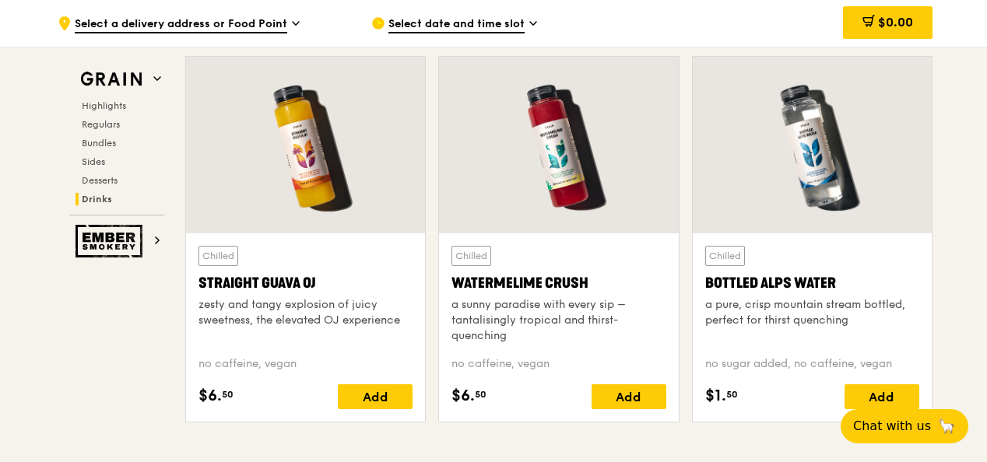
click at [807, 155] on div at bounding box center [812, 145] width 239 height 177
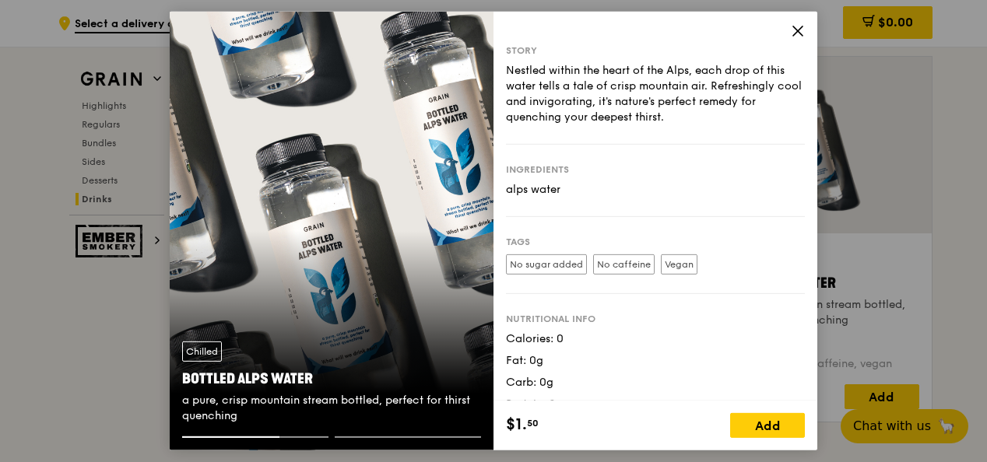
click at [787, 32] on div "Story Nestled within the heart of the Alps, each drop of this water tells a tal…" at bounding box center [656, 206] width 324 height 389
click at [789, 32] on div "Story Nestled within the heart of the Alps, each drop of this water tells a tal…" at bounding box center [656, 206] width 324 height 389
click at [793, 32] on icon at bounding box center [798, 31] width 14 height 14
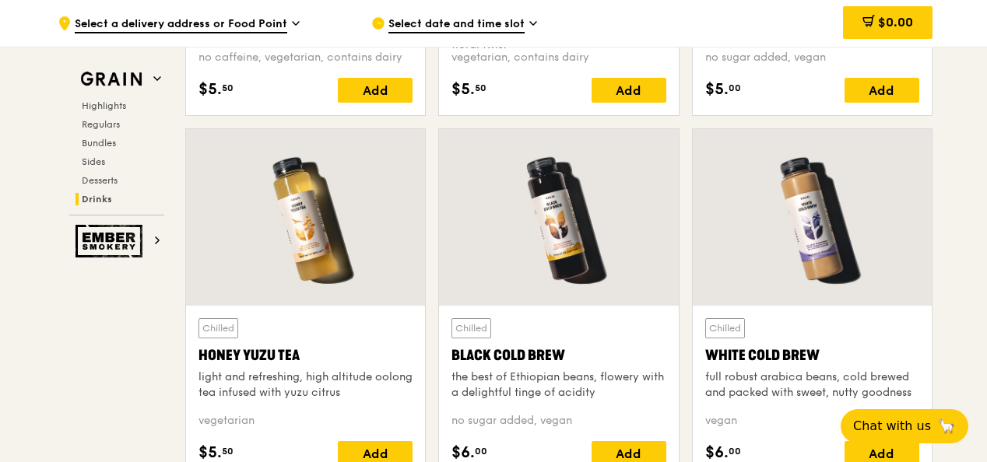
scroll to position [5781, 0]
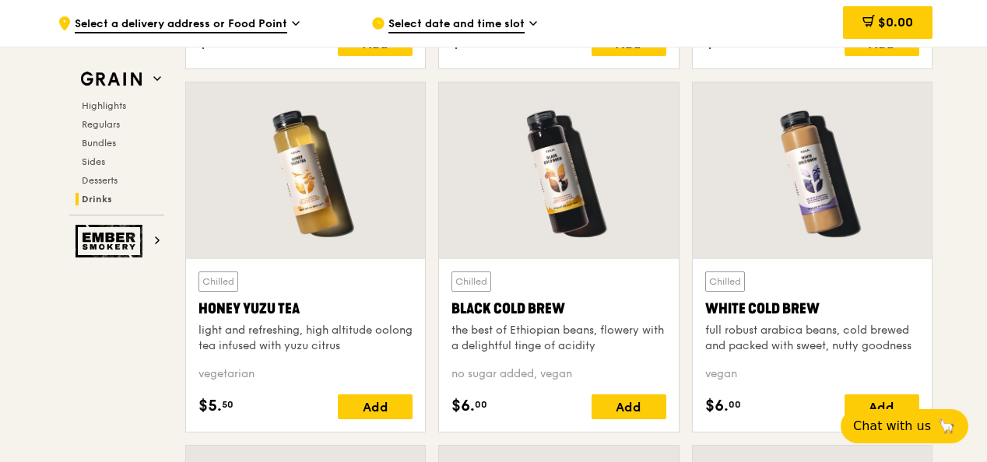
click at [357, 188] on div at bounding box center [305, 171] width 239 height 177
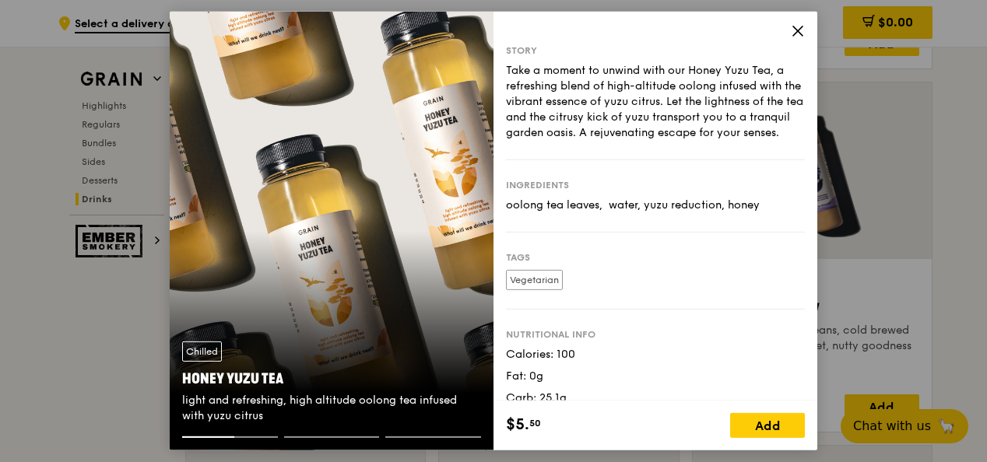
scroll to position [55, 0]
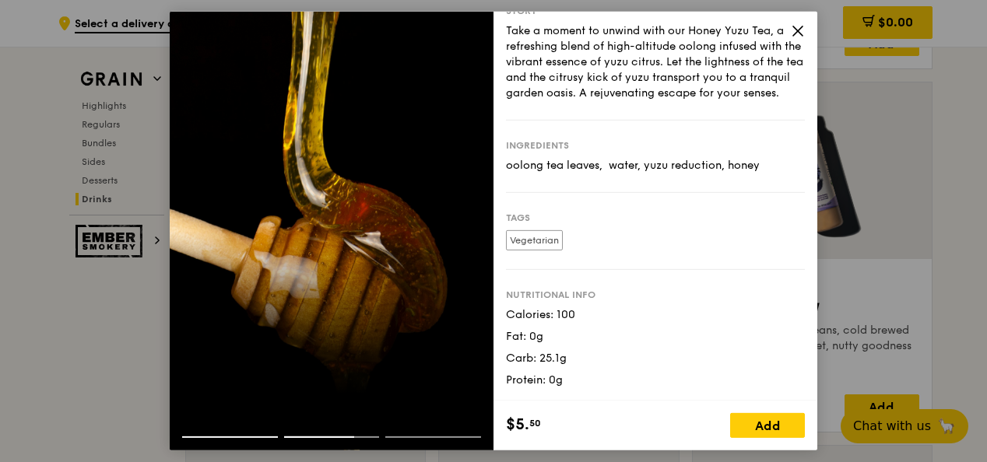
click at [793, 31] on icon at bounding box center [798, 31] width 14 height 14
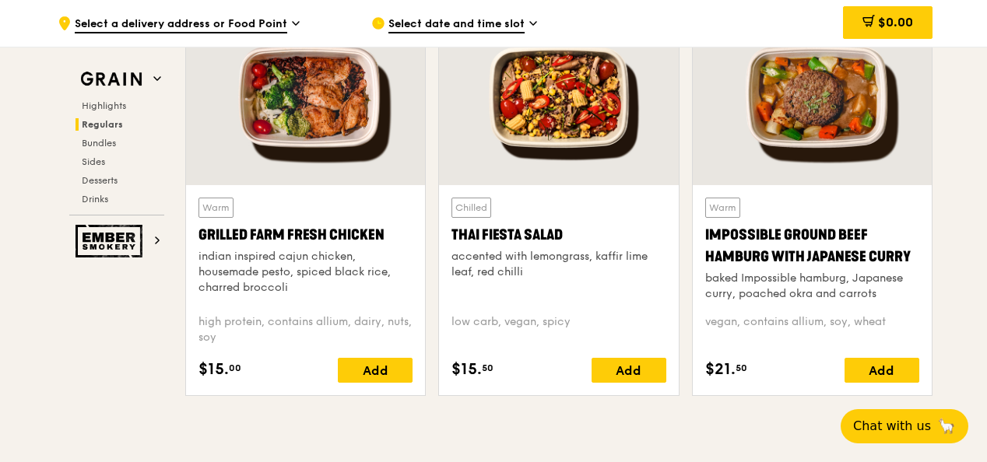
scroll to position [1805, 0]
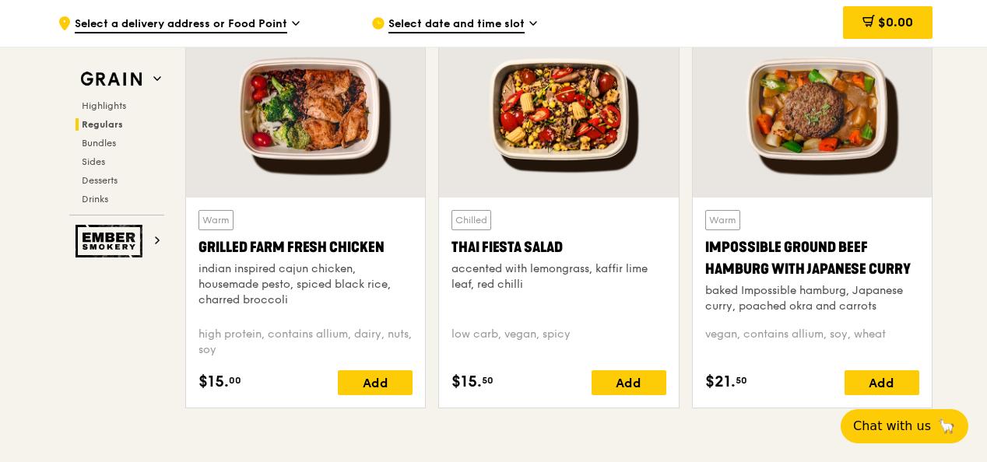
click at [341, 137] on div at bounding box center [305, 109] width 239 height 177
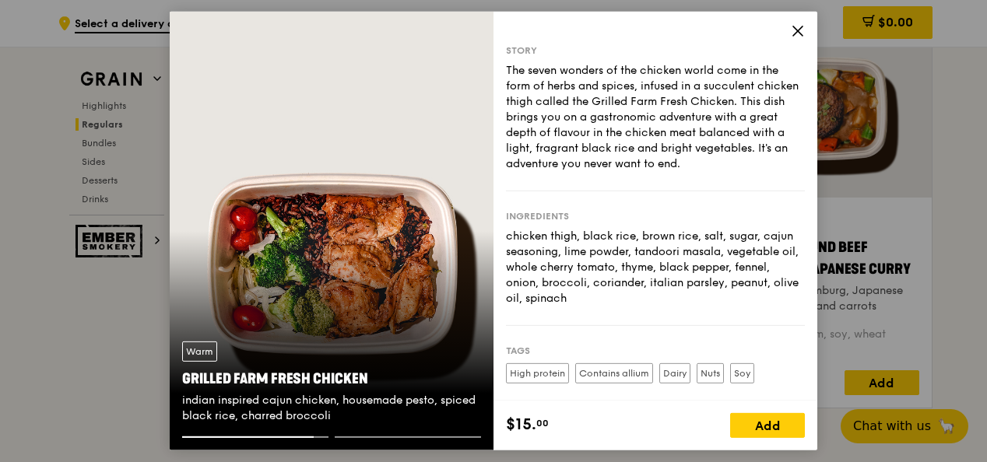
click at [793, 28] on icon at bounding box center [798, 31] width 14 height 14
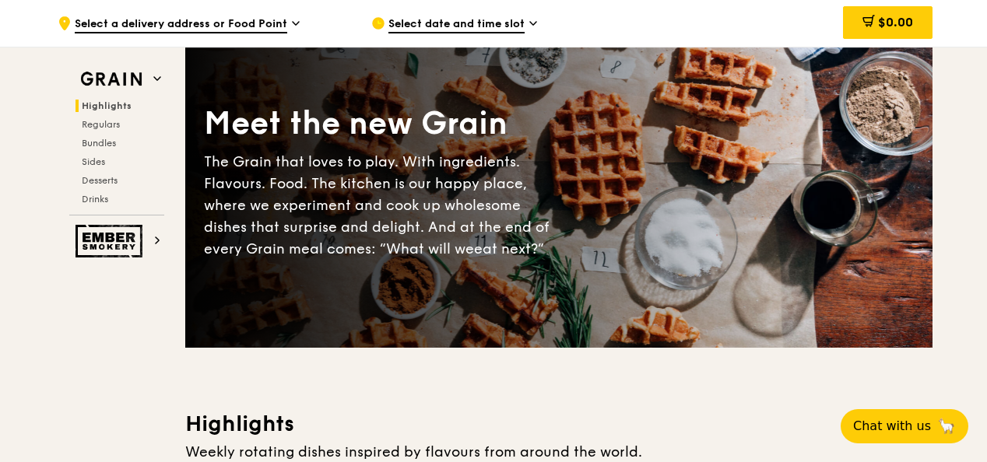
scroll to position [169, 0]
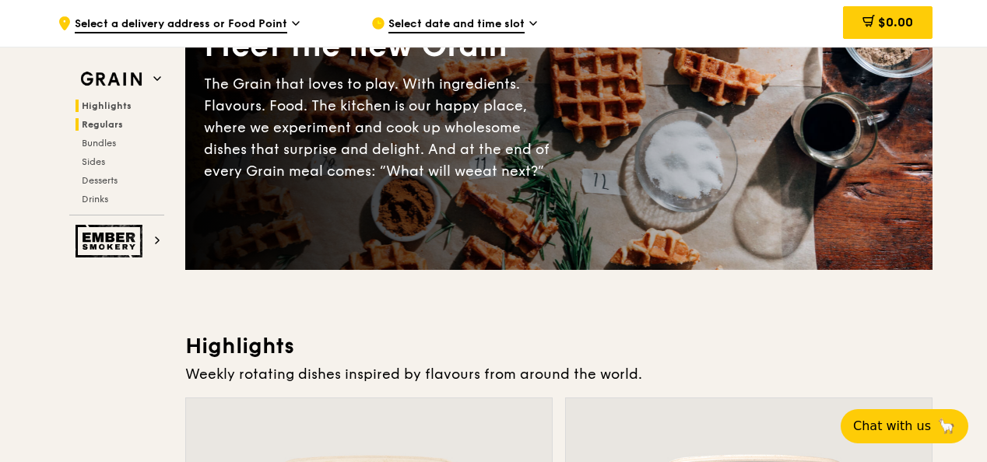
click at [95, 128] on span "Regulars" at bounding box center [102, 124] width 41 height 11
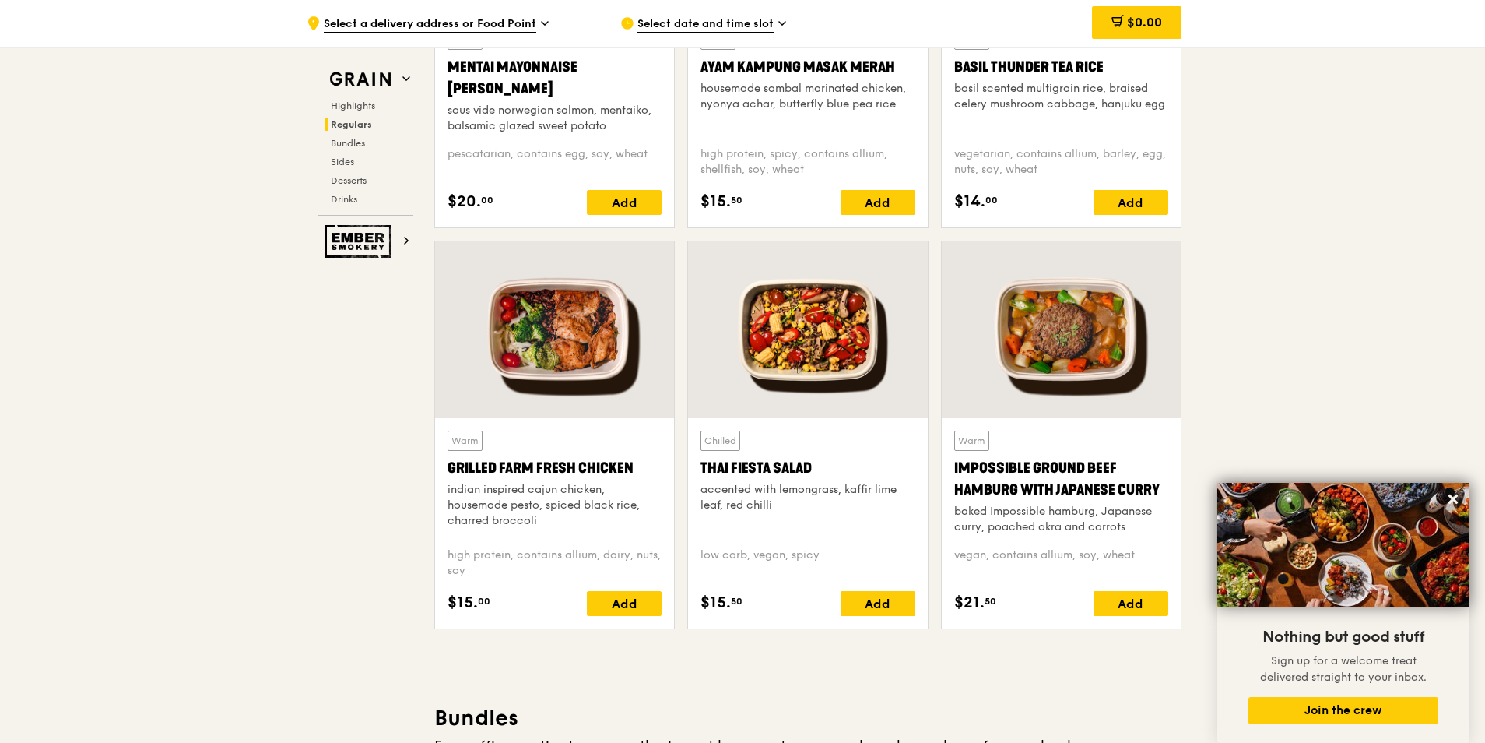
scroll to position [1228, 0]
